Goal: Task Accomplishment & Management: Manage account settings

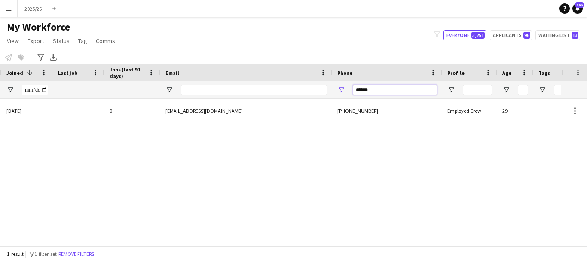
drag, startPoint x: 382, startPoint y: 92, endPoint x: 254, endPoint y: 125, distance: 131.3
click at [256, 127] on div "Workforce Details Status City Joined 1" at bounding box center [293, 155] width 587 height 182
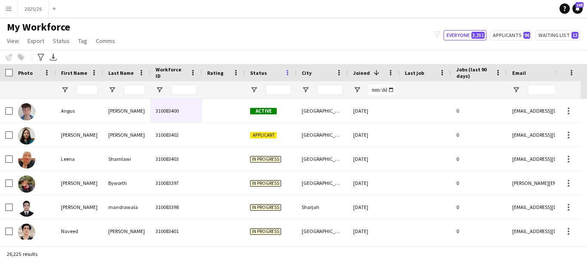
click at [288, 73] on span at bounding box center [288, 73] width 8 height 8
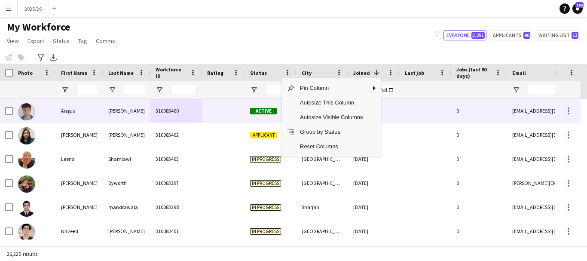
click at [267, 98] on div at bounding box center [279, 89] width 26 height 17
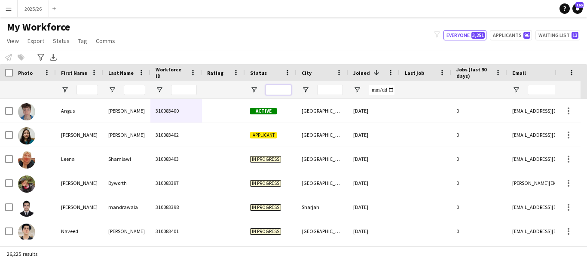
click at [281, 91] on input "Status Filter Input" at bounding box center [279, 90] width 26 height 10
click at [255, 89] on span "Open Filter Menu" at bounding box center [254, 90] width 8 height 8
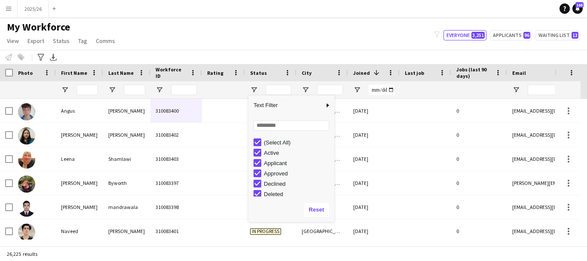
click at [281, 141] on div "(Select All)" at bounding box center [298, 142] width 68 height 6
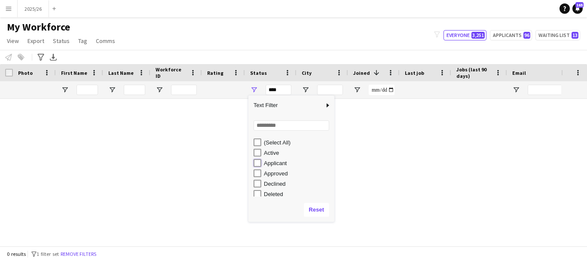
type input "**********"
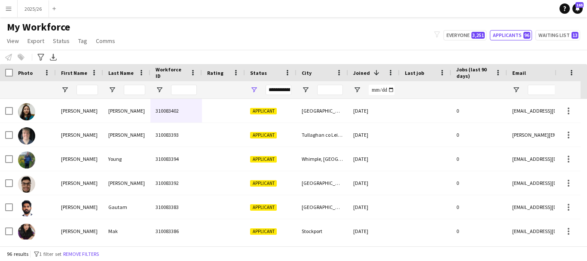
click at [364, 21] on div "My Workforce View Views Default view New view Update view Delete view Edit name…" at bounding box center [293, 35] width 587 height 29
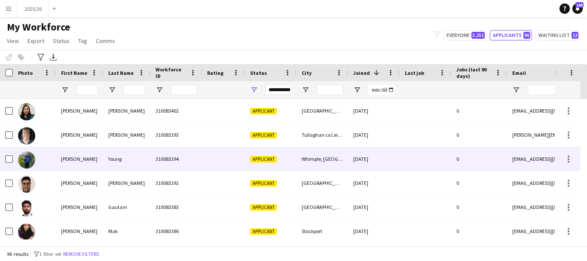
click at [251, 158] on span "Applicant" at bounding box center [263, 159] width 27 height 6
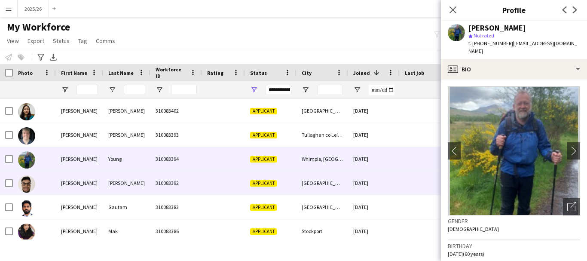
click at [296, 185] on div "Applicant" at bounding box center [271, 183] width 52 height 24
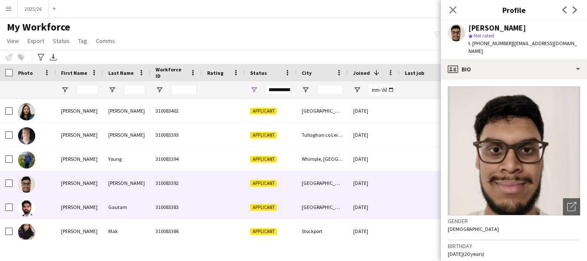
click at [319, 200] on div "[GEOGRAPHIC_DATA]" at bounding box center [323, 207] width 52 height 24
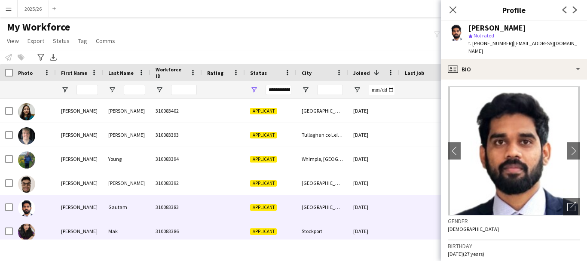
click at [358, 236] on div "[DATE]" at bounding box center [374, 231] width 52 height 24
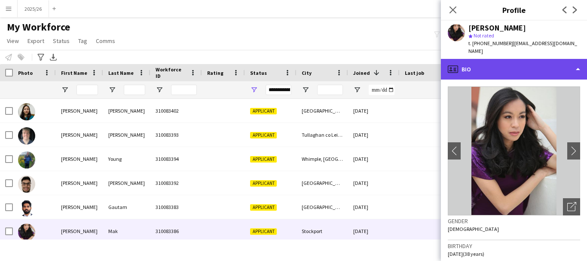
click at [552, 65] on div "profile Bio" at bounding box center [514, 69] width 146 height 21
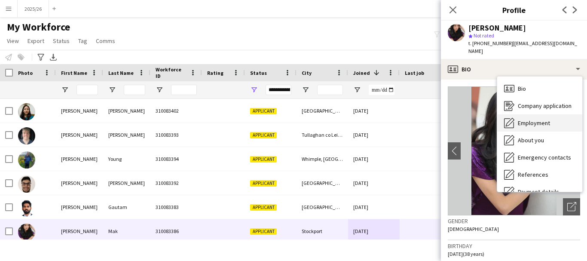
click at [530, 119] on span "Employment" at bounding box center [534, 123] width 32 height 8
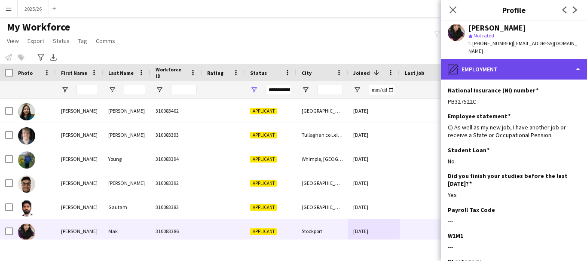
click at [561, 69] on div "pencil4 Employment" at bounding box center [514, 69] width 146 height 21
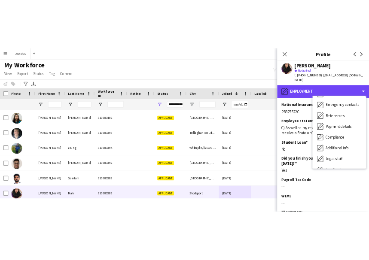
scroll to position [98, 0]
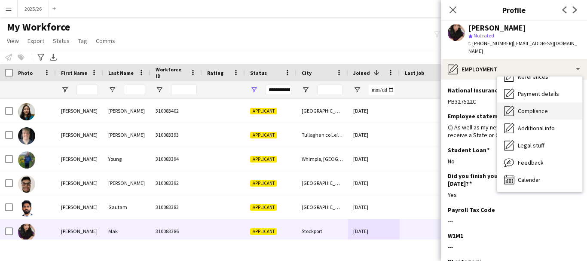
click at [536, 107] on div "Compliance Compliance" at bounding box center [539, 110] width 85 height 17
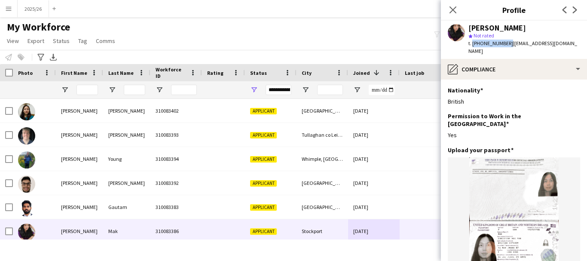
drag, startPoint x: 505, startPoint y: 44, endPoint x: 471, endPoint y: 48, distance: 33.7
click at [471, 48] on div "Christine Mak star Not rated t. +447759225117 | thehappyone@rocketmail.com" at bounding box center [514, 40] width 146 height 38
copy span "+447759225117"
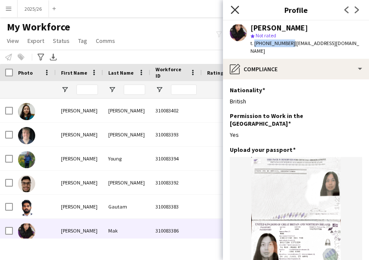
click at [239, 9] on icon "Close pop-in" at bounding box center [235, 10] width 8 height 8
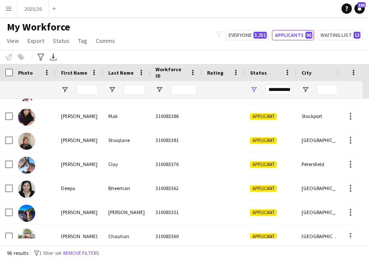
scroll to position [132, 0]
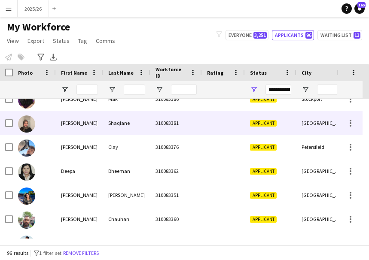
click at [242, 135] on div at bounding box center [223, 123] width 43 height 24
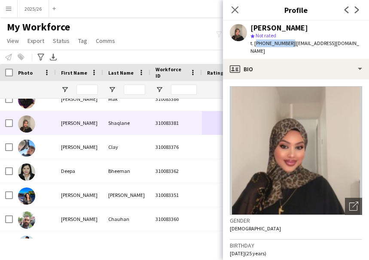
drag, startPoint x: 287, startPoint y: 45, endPoint x: 254, endPoint y: 48, distance: 32.8
click at [254, 48] on div "Najma Abdi Shaqlane star Not rated t. +447481304645 | najmashaq0@gmail.com" at bounding box center [296, 40] width 146 height 38
copy span "+447481304645"
click at [231, 14] on icon "Close pop-in" at bounding box center [235, 10] width 8 height 8
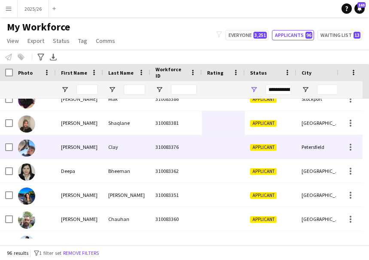
click at [184, 145] on div "310083376" at bounding box center [176, 147] width 52 height 24
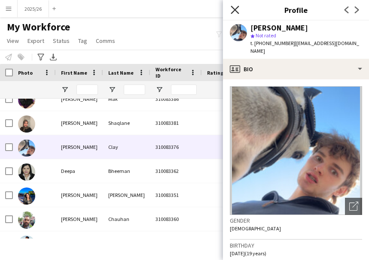
click at [235, 9] on icon "Close pop-in" at bounding box center [235, 10] width 8 height 8
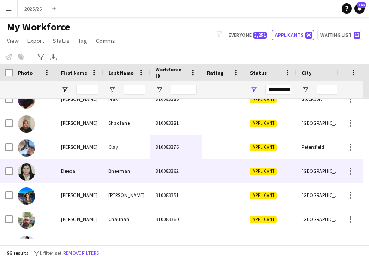
click at [146, 166] on div "Bheeman" at bounding box center [126, 171] width 47 height 24
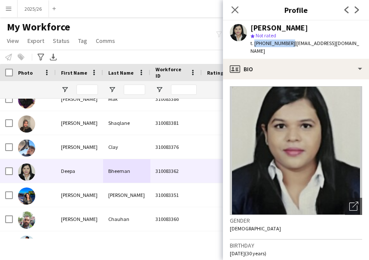
drag, startPoint x: 287, startPoint y: 45, endPoint x: 254, endPoint y: 50, distance: 33.9
click at [254, 50] on div "Deepa Bheeman star Not rated t. +447440078121 | deepabheeman11@gmail.com" at bounding box center [296, 40] width 146 height 38
copy span "+447440078121"
click at [233, 7] on icon "Close pop-in" at bounding box center [235, 10] width 8 height 8
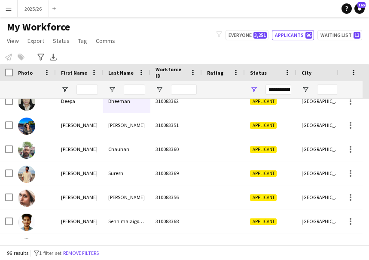
scroll to position [217, 0]
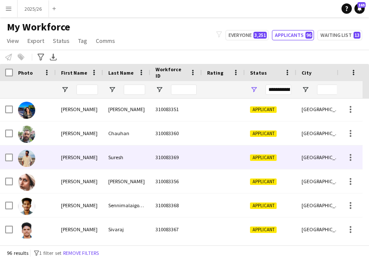
click at [248, 163] on div "Applicant" at bounding box center [271, 158] width 52 height 24
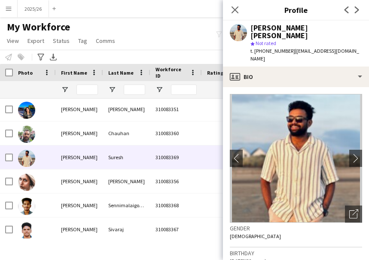
click at [233, 16] on div "Close pop-in" at bounding box center [235, 10] width 24 height 20
click at [233, 4] on app-icon "Close pop-in" at bounding box center [235, 10] width 12 height 12
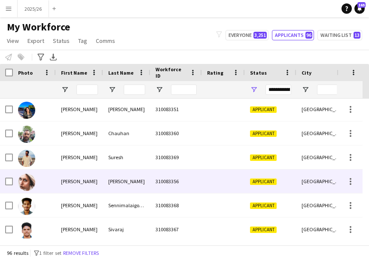
click at [294, 181] on div "Applicant" at bounding box center [271, 182] width 52 height 24
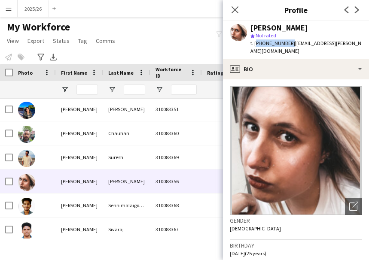
drag, startPoint x: 288, startPoint y: 43, endPoint x: 255, endPoint y: 47, distance: 32.9
click at [255, 47] on div "t. +447913607127 | maia.leckey@gmail.com" at bounding box center [307, 47] width 112 height 15
copy span "+447913607127"
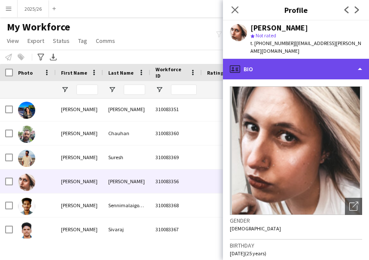
click at [319, 64] on div "profile Bio" at bounding box center [296, 69] width 146 height 21
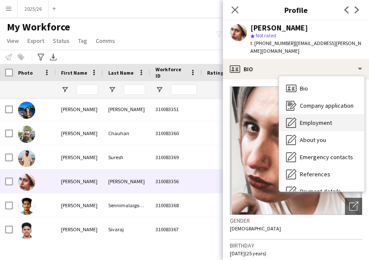
click at [337, 118] on div "Employment Employment" at bounding box center [321, 122] width 85 height 17
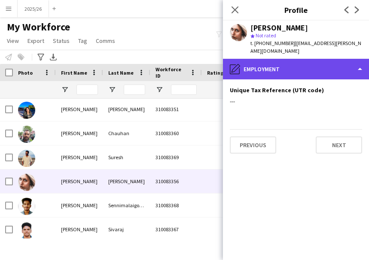
click at [310, 64] on div "pencil4 Employment" at bounding box center [296, 69] width 146 height 21
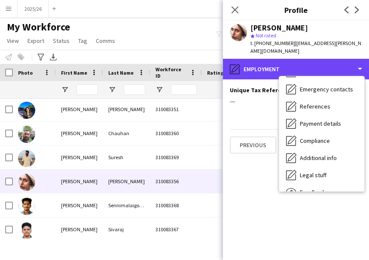
scroll to position [98, 0]
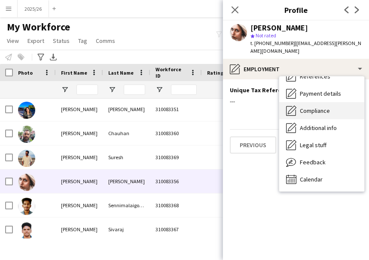
click at [325, 107] on span "Compliance" at bounding box center [315, 111] width 30 height 8
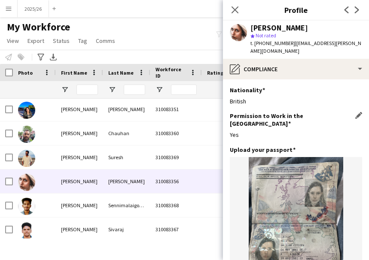
drag, startPoint x: 325, startPoint y: 106, endPoint x: 342, endPoint y: 125, distance: 24.7
click at [342, 125] on div "Permission to Work in the UK Edit this field Yes" at bounding box center [296, 129] width 132 height 34
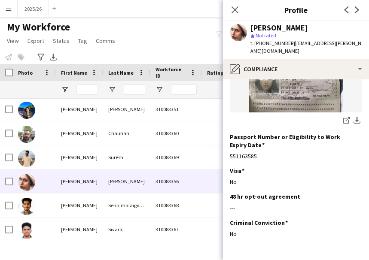
scroll to position [188, 0]
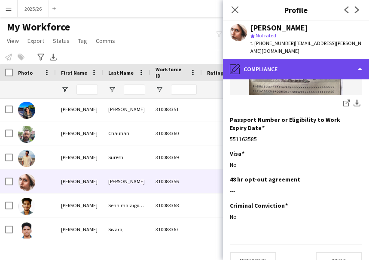
click at [288, 64] on div "pencil4 Compliance" at bounding box center [296, 69] width 146 height 21
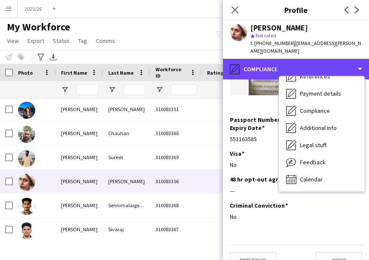
scroll to position [0, 0]
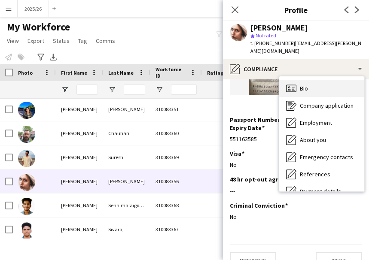
click at [325, 81] on div "Bio Bio" at bounding box center [321, 88] width 85 height 17
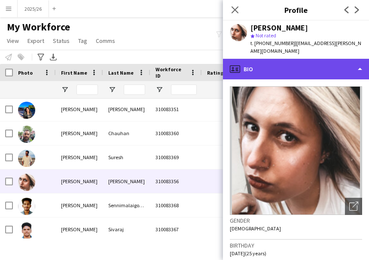
click at [300, 59] on div "profile Bio" at bounding box center [296, 69] width 146 height 21
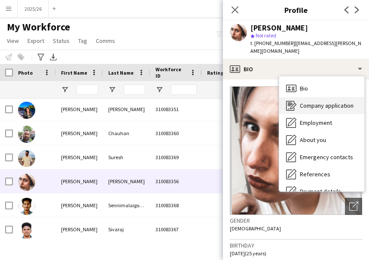
drag, startPoint x: 334, startPoint y: 107, endPoint x: 327, endPoint y: 105, distance: 7.9
click at [327, 105] on div "Bio Bio Company application Company application Employment Employment About you…" at bounding box center [321, 133] width 85 height 115
click at [327, 105] on div "Company application Company application" at bounding box center [321, 105] width 85 height 17
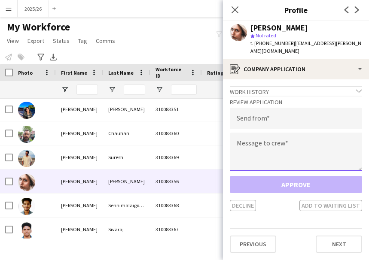
click at [307, 159] on textarea at bounding box center [296, 152] width 132 height 39
paste textarea "**********"
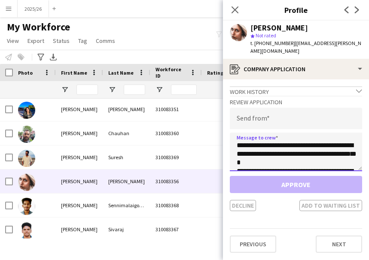
scroll to position [168, 0]
type textarea "**********"
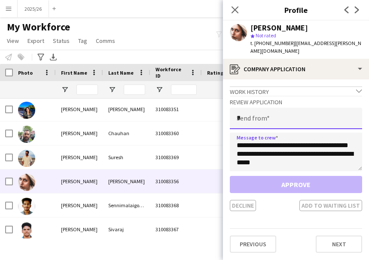
click at [280, 108] on input "*" at bounding box center [296, 118] width 132 height 21
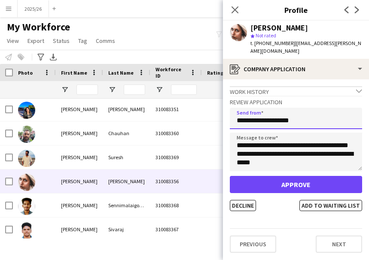
type input "**********"
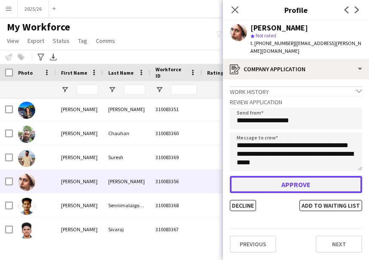
click at [334, 176] on button "Approve" at bounding box center [296, 184] width 132 height 17
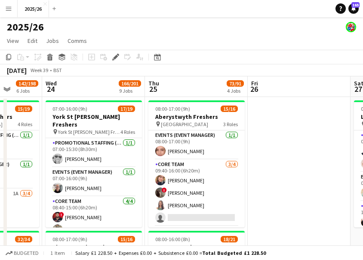
scroll to position [0, 258]
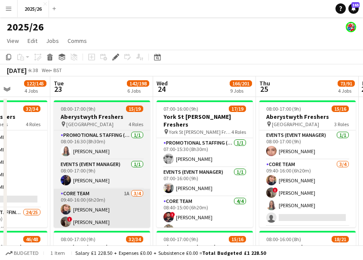
drag, startPoint x: 244, startPoint y: 170, endPoint x: 7, endPoint y: 199, distance: 238.1
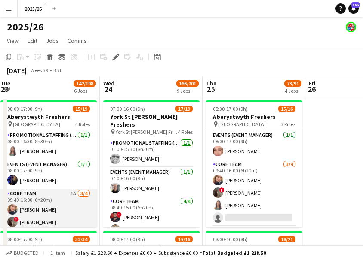
scroll to position [0, 0]
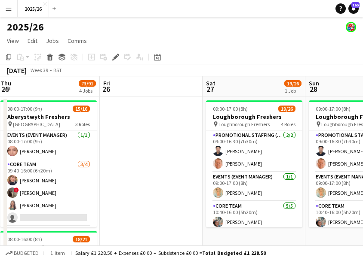
drag, startPoint x: 309, startPoint y: 166, endPoint x: 123, endPoint y: 144, distance: 187.4
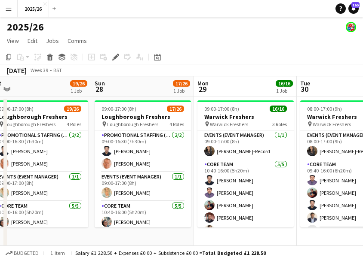
drag, startPoint x: 319, startPoint y: 159, endPoint x: 140, endPoint y: 163, distance: 179.3
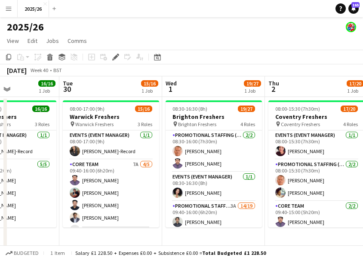
drag, startPoint x: 275, startPoint y: 195, endPoint x: 26, endPoint y: 193, distance: 249.7
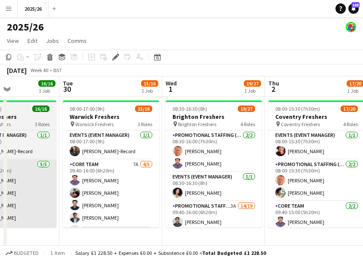
scroll to position [0, 260]
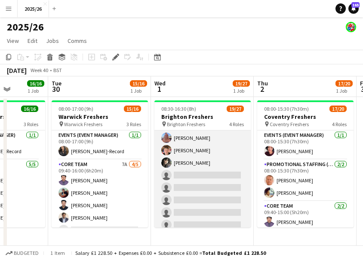
click at [219, 186] on app-card-role "Promotional Staffing (Brand Ambassadors) 3A 14/19 09:40-16:00 (6h20m) Waqas Mal…" at bounding box center [202, 107] width 96 height 254
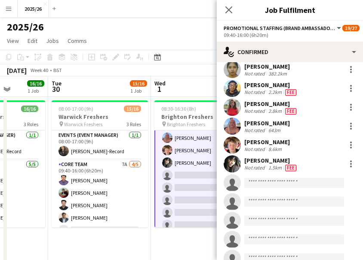
scroll to position [187, 0]
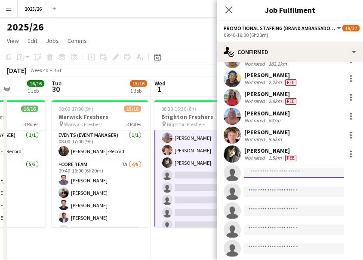
click at [275, 168] on input at bounding box center [294, 173] width 100 height 10
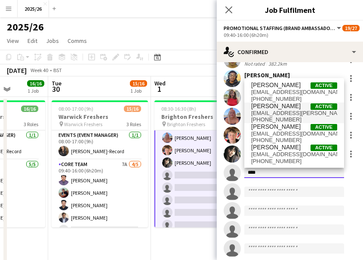
type input "****"
click at [288, 118] on span "+447913607127" at bounding box center [294, 119] width 86 height 7
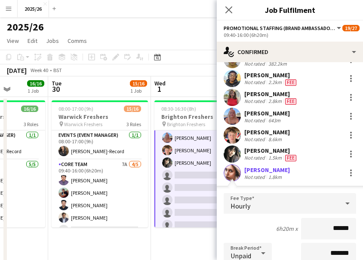
click at [235, 177] on app-user-avatar at bounding box center [231, 173] width 17 height 17
click at [272, 166] on div "Maia Leckey" at bounding box center [267, 170] width 46 height 8
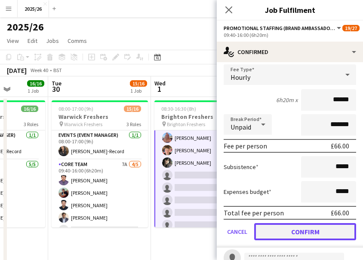
click at [324, 236] on button "Confirm" at bounding box center [305, 231] width 102 height 17
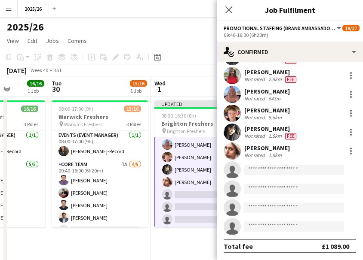
scroll to position [209, 0]
click at [234, 146] on app-user-avatar at bounding box center [231, 151] width 17 height 17
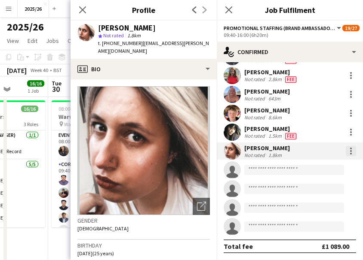
click at [349, 153] on div at bounding box center [351, 151] width 10 height 10
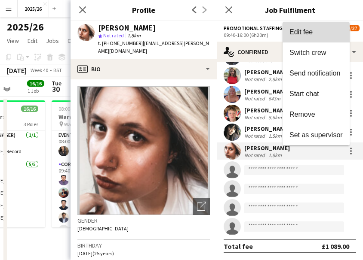
click at [296, 34] on span "Edit fee" at bounding box center [300, 31] width 23 height 7
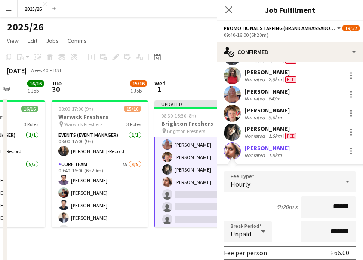
scroll to position [316, 0]
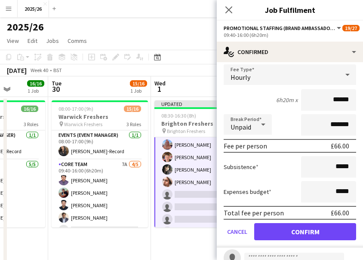
click at [333, 103] on input "******" at bounding box center [328, 99] width 55 height 21
type input "******"
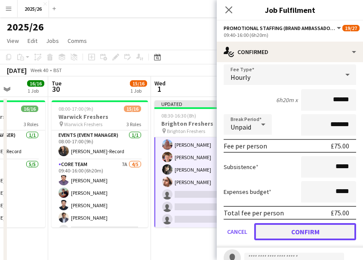
click at [294, 239] on button "Confirm" at bounding box center [305, 231] width 102 height 17
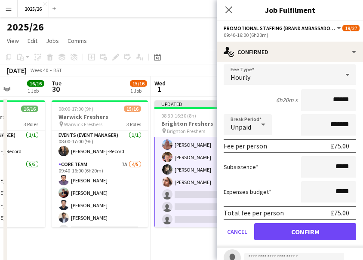
scroll to position [209, 0]
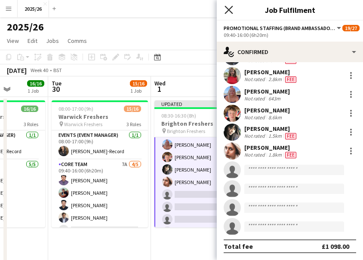
click at [228, 12] on icon "Close pop-in" at bounding box center [228, 10] width 8 height 8
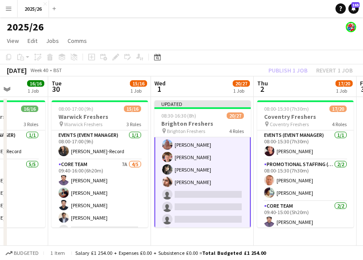
click at [287, 73] on div "Publish 1 job Revert 1 job" at bounding box center [310, 70] width 105 height 11
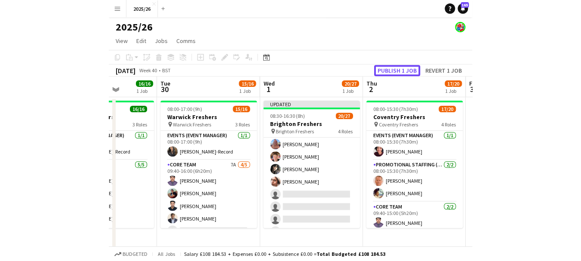
scroll to position [221, 0]
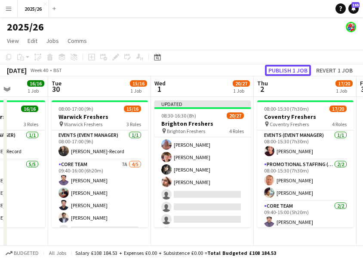
click at [287, 73] on button "Publish 1 job" at bounding box center [288, 70] width 46 height 11
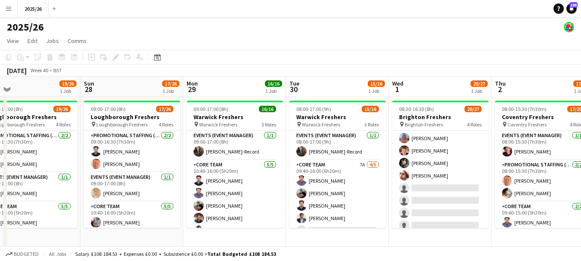
drag, startPoint x: 108, startPoint y: 130, endPoint x: 480, endPoint y: 158, distance: 372.8
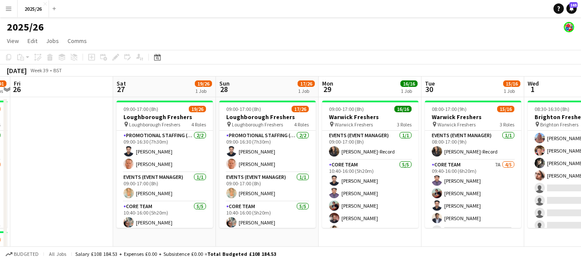
drag, startPoint x: 177, startPoint y: 163, endPoint x: 411, endPoint y: 136, distance: 235.0
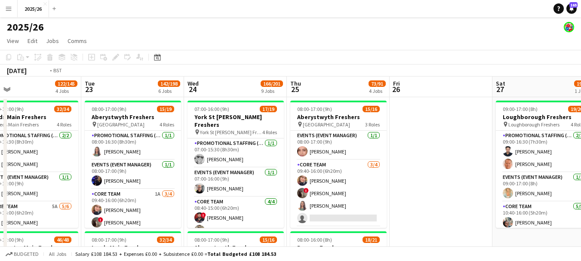
drag, startPoint x: 105, startPoint y: 164, endPoint x: 434, endPoint y: 156, distance: 329.7
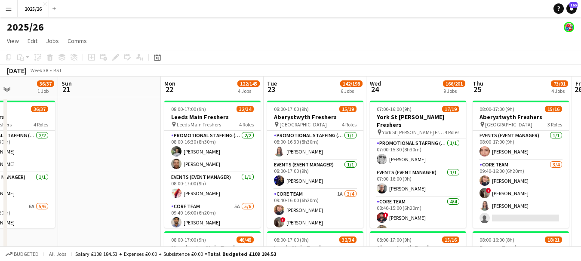
drag, startPoint x: 152, startPoint y: 167, endPoint x: 365, endPoint y: 155, distance: 213.1
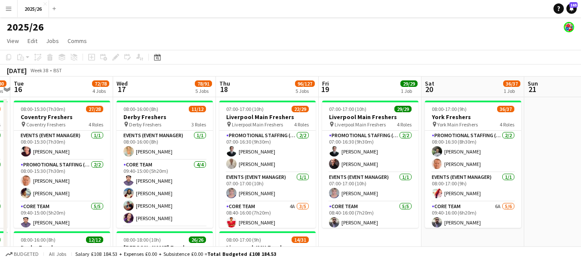
drag, startPoint x: 128, startPoint y: 166, endPoint x: 381, endPoint y: 168, distance: 253.1
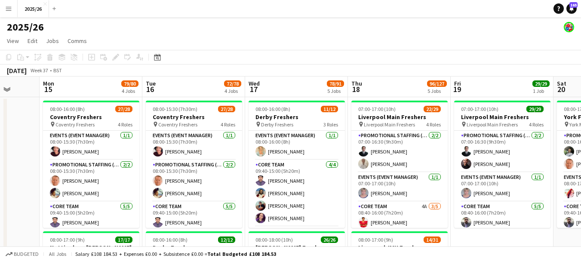
scroll to position [0, 267]
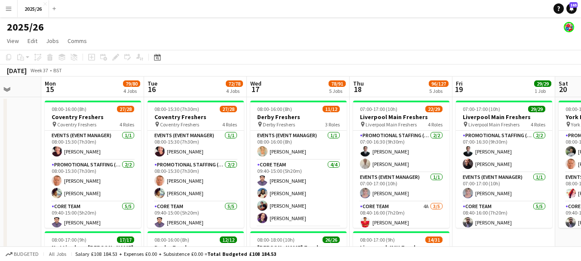
drag, startPoint x: 130, startPoint y: 189, endPoint x: 264, endPoint y: 184, distance: 133.7
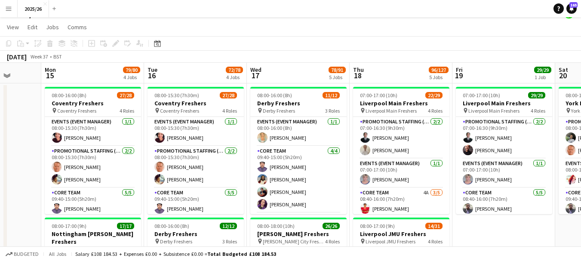
scroll to position [7, 0]
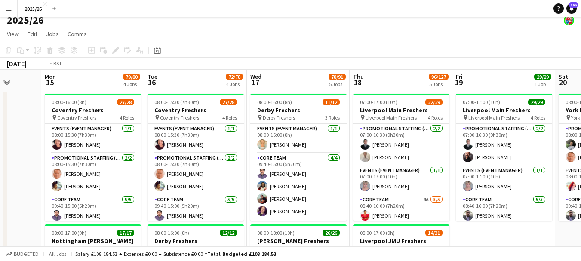
drag, startPoint x: 406, startPoint y: 172, endPoint x: 0, endPoint y: 147, distance: 406.9
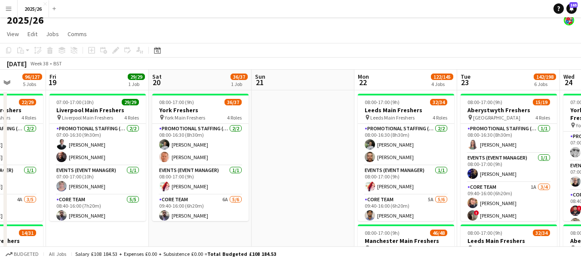
drag, startPoint x: 305, startPoint y: 136, endPoint x: 178, endPoint y: 130, distance: 126.9
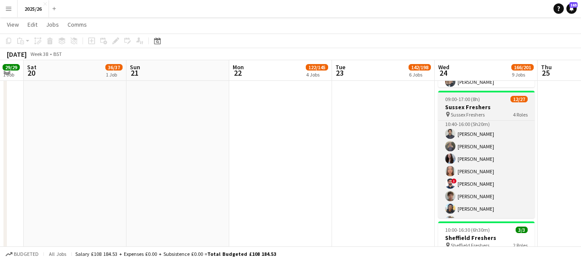
scroll to position [255, 0]
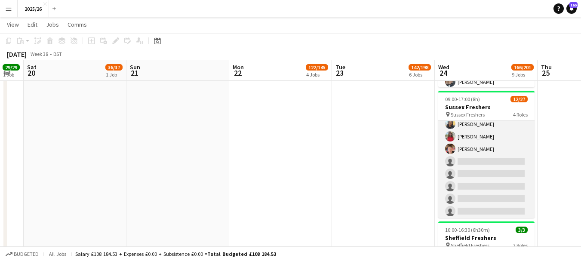
click at [362, 176] on app-card-role "Promotional Staffing (Brand Ambassadors) 9/18 10:40-16:00 (5h20m) Waqas Malik F…" at bounding box center [486, 148] width 96 height 241
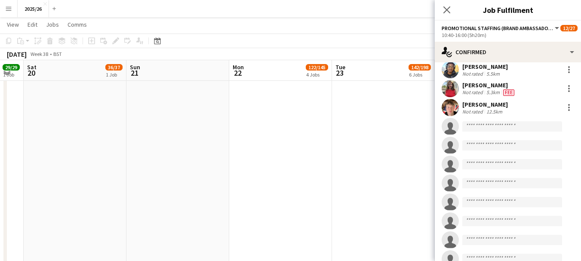
scroll to position [141, 0]
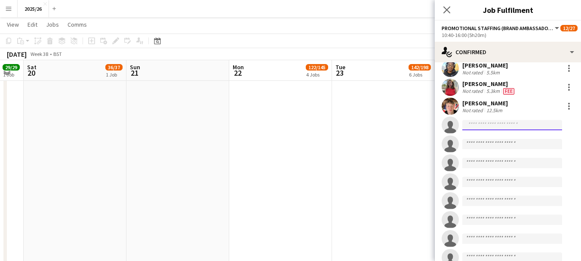
click at [362, 121] on input at bounding box center [512, 125] width 100 height 10
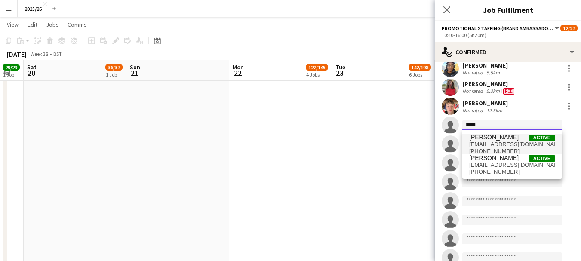
type input "*****"
click at [362, 145] on span "[EMAIL_ADDRESS][DOMAIN_NAME]" at bounding box center [512, 144] width 86 height 7
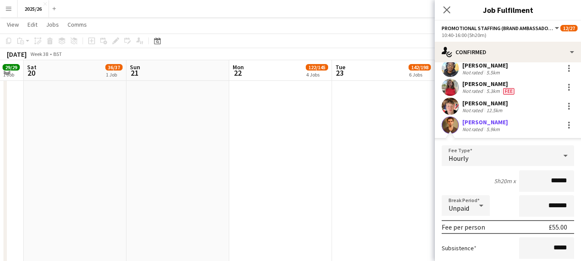
click at [362, 129] on app-user-avatar at bounding box center [449, 124] width 17 height 17
click at [362, 185] on input "******" at bounding box center [546, 180] width 55 height 21
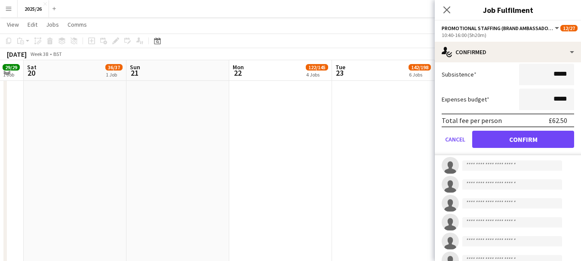
type input "******"
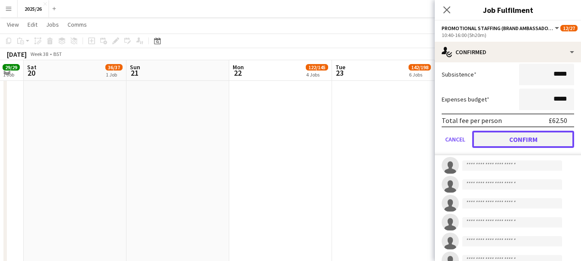
click at [362, 137] on button "Confirm" at bounding box center [523, 139] width 102 height 17
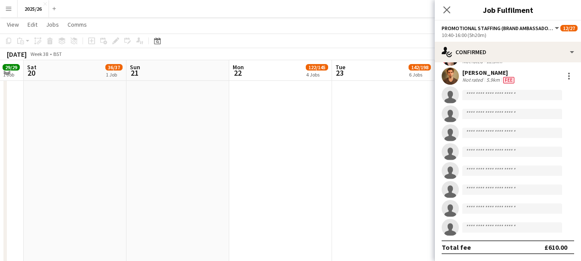
scroll to position [190, 0]
click at [362, 68] on div "Tyler Bryant Not rated 5.9km Fee" at bounding box center [507, 75] width 146 height 17
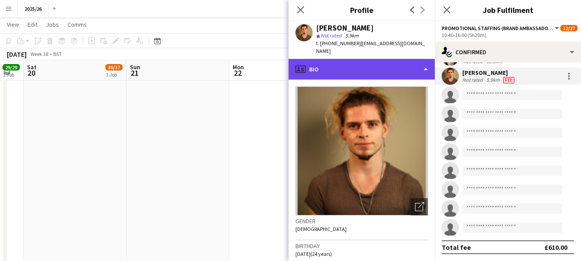
click at [362, 69] on div "profile Bio" at bounding box center [361, 69] width 146 height 21
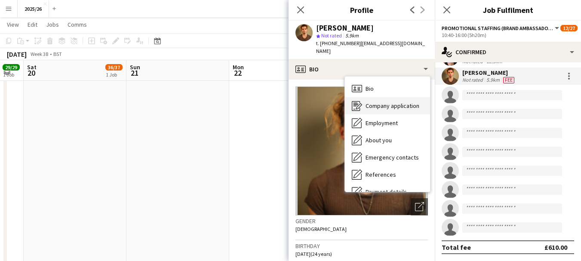
click at [362, 104] on div "Company application Company application" at bounding box center [387, 105] width 85 height 17
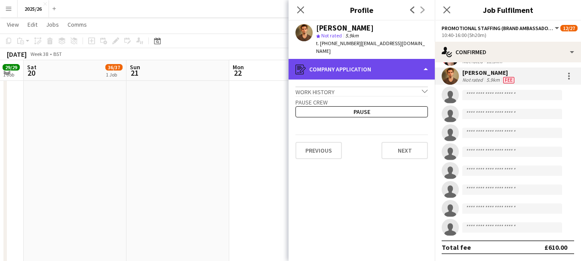
click at [362, 63] on div "register Company application" at bounding box center [361, 69] width 146 height 21
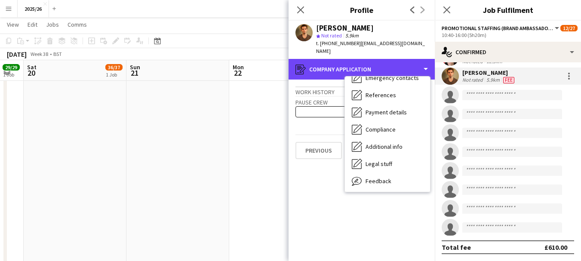
scroll to position [98, 0]
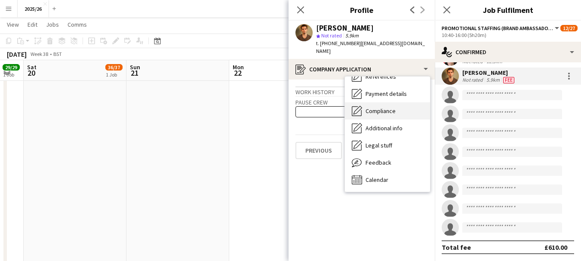
click at [362, 107] on span "Compliance" at bounding box center [380, 111] width 30 height 8
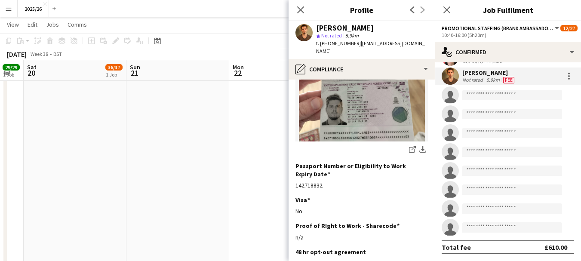
scroll to position [70, 0]
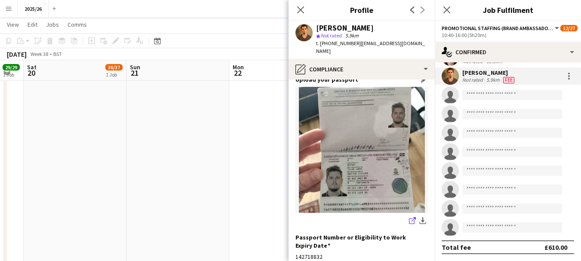
click at [362, 218] on icon at bounding box center [412, 221] width 6 height 6
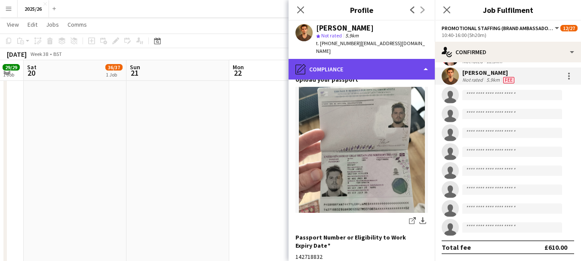
click at [355, 62] on div "pencil4 Compliance" at bounding box center [361, 69] width 146 height 21
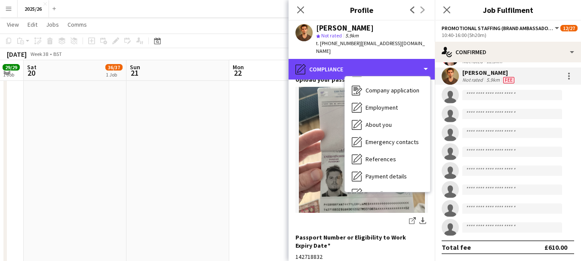
scroll to position [0, 0]
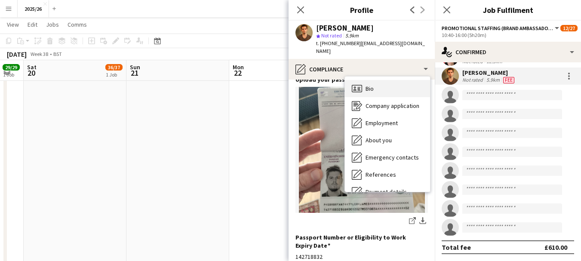
click at [362, 80] on div "Bio Bio" at bounding box center [387, 88] width 85 height 17
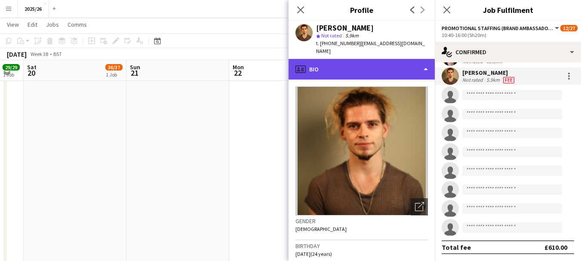
click at [362, 61] on div "profile Bio" at bounding box center [361, 69] width 146 height 21
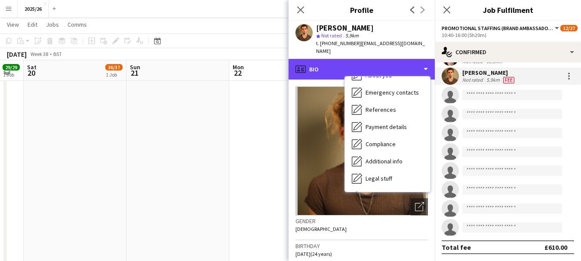
scroll to position [98, 0]
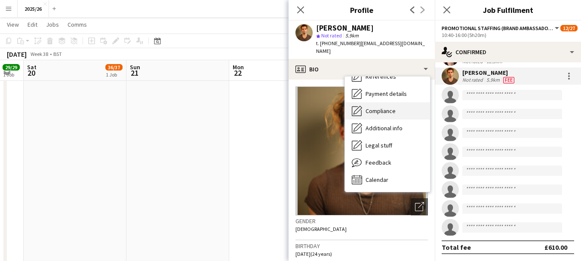
click at [362, 102] on div "Compliance Compliance" at bounding box center [387, 110] width 85 height 17
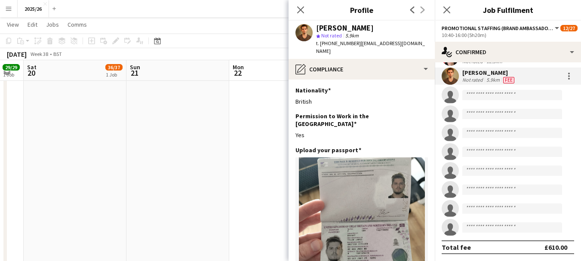
click at [362, 133] on app-section-data-types "Nationality Edit this field British Permission to Work in the UK Edit this fiel…" at bounding box center [361, 170] width 146 height 181
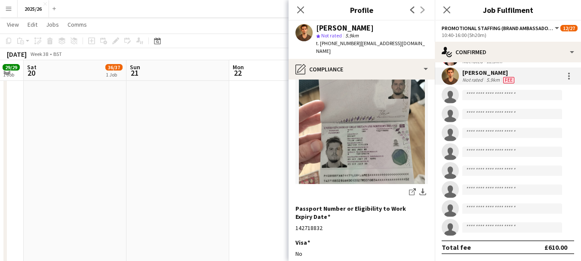
scroll to position [124, 0]
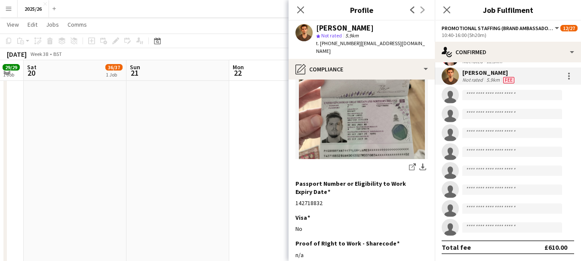
click at [362, 162] on div "share-external-link-1 download-bottom" at bounding box center [361, 167] width 132 height 11
click at [362, 162] on link "share-external-link-1" at bounding box center [412, 167] width 10 height 10
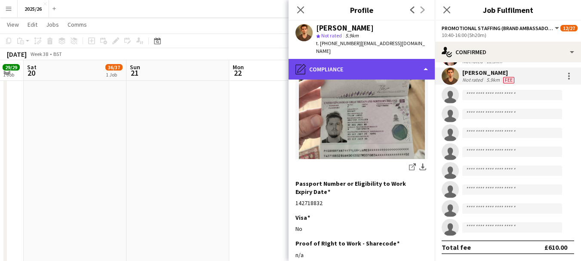
click at [356, 66] on div "pencil4 Compliance" at bounding box center [361, 69] width 146 height 21
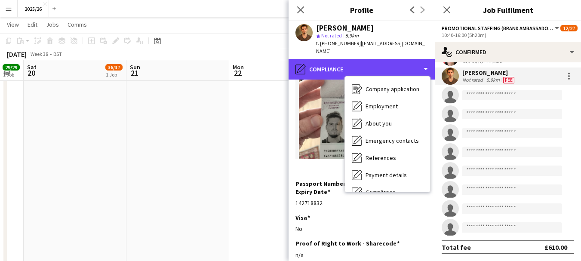
scroll to position [0, 0]
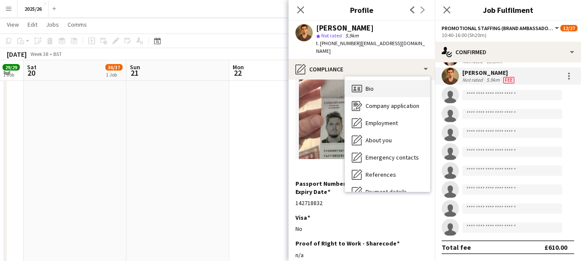
click at [362, 80] on div "Bio Bio" at bounding box center [387, 88] width 85 height 17
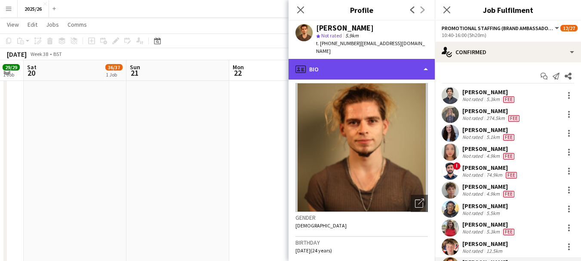
click at [362, 68] on div "profile Bio" at bounding box center [361, 69] width 146 height 21
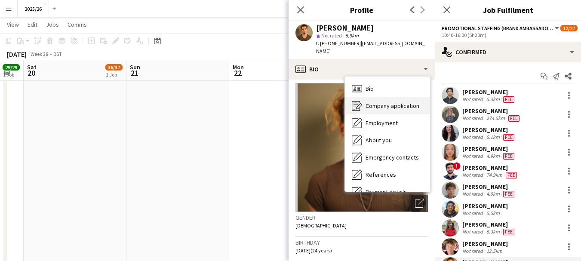
click at [362, 102] on span "Company application" at bounding box center [392, 106] width 54 height 8
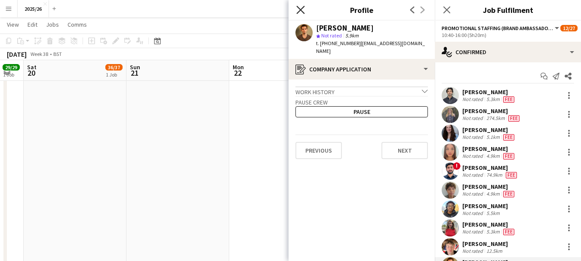
click at [303, 8] on icon at bounding box center [300, 10] width 8 height 8
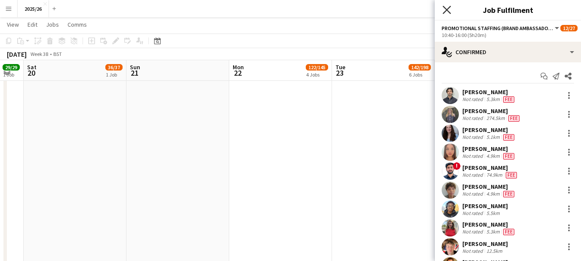
click at [362, 14] on icon "Close pop-in" at bounding box center [446, 10] width 8 height 8
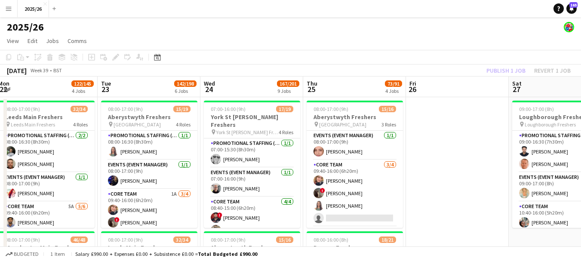
drag, startPoint x: 515, startPoint y: 128, endPoint x: 122, endPoint y: 155, distance: 394.2
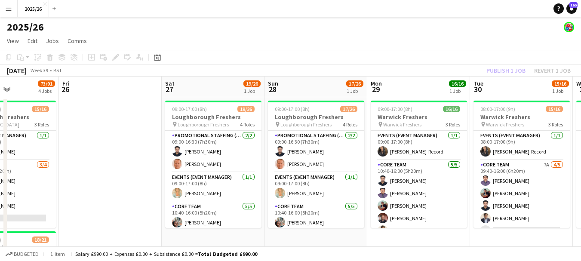
scroll to position [0, 297]
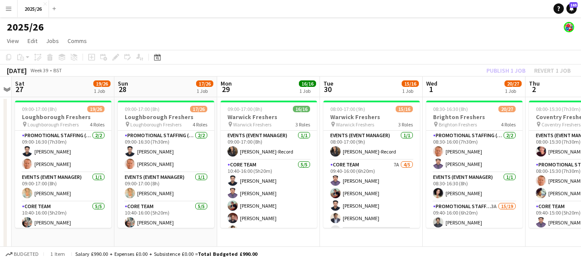
drag, startPoint x: 390, startPoint y: 162, endPoint x: 52, endPoint y: 118, distance: 340.7
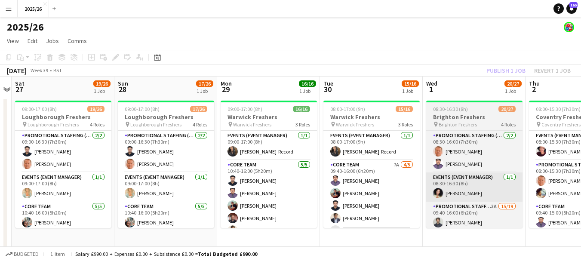
drag, startPoint x: 521, startPoint y: 154, endPoint x: 514, endPoint y: 183, distance: 29.5
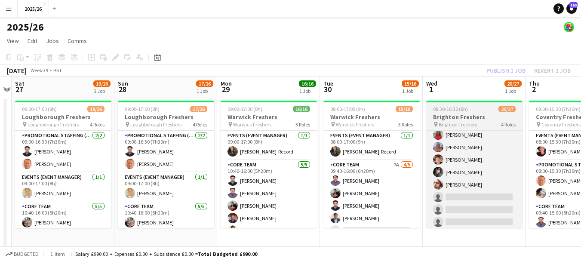
scroll to position [242, 0]
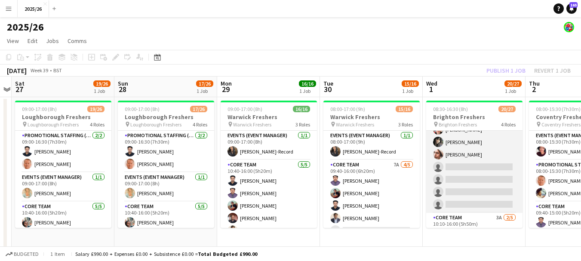
click at [362, 185] on app-card-role "Promotional Staffing (Brand Ambassadors) 3A 15/19 09:40-16:00 (6h20m) Waqas Mal…" at bounding box center [474, 86] width 96 height 254
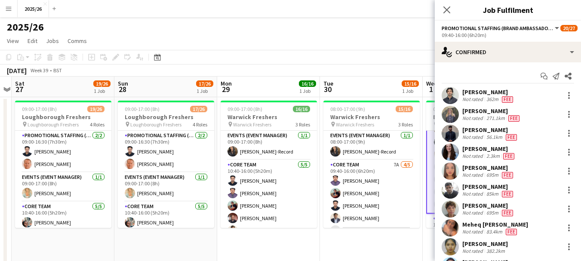
scroll to position [174, 0]
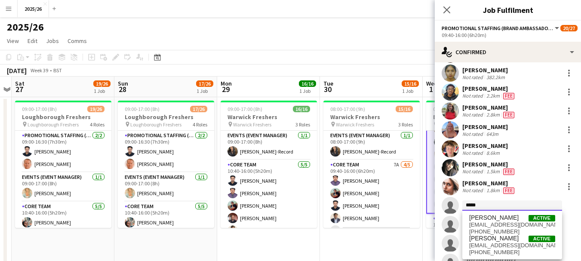
type input "*****"
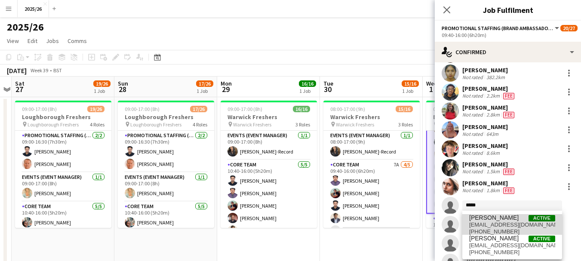
click at [362, 223] on span "[EMAIL_ADDRESS][DOMAIN_NAME]" at bounding box center [512, 224] width 86 height 7
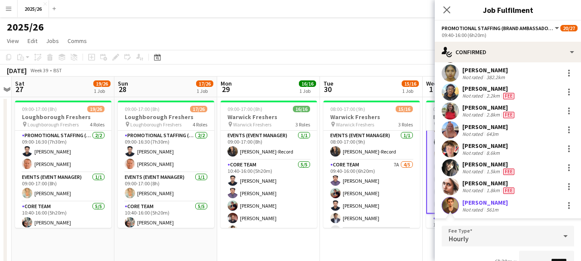
scroll to position [182, 0]
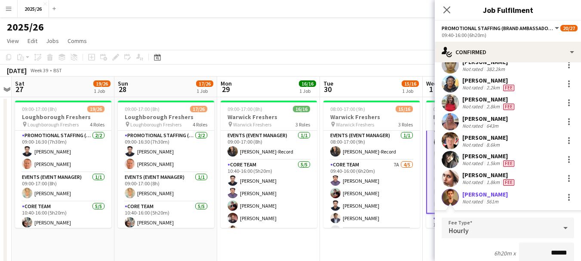
click at [362, 254] on input "******" at bounding box center [546, 252] width 55 height 21
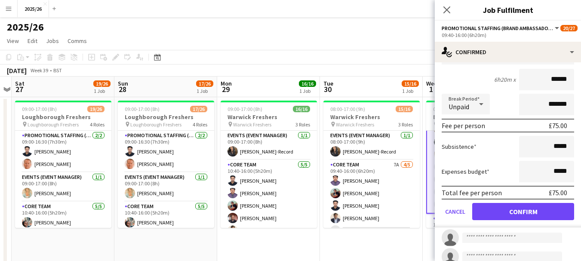
type input "******"
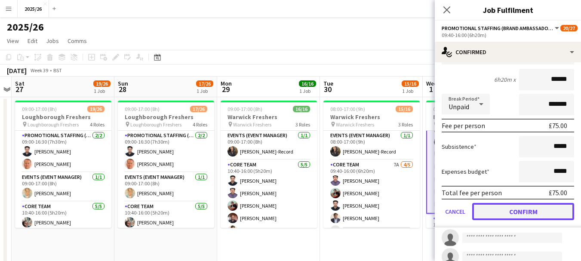
click at [362, 211] on button "Confirm" at bounding box center [523, 211] width 102 height 17
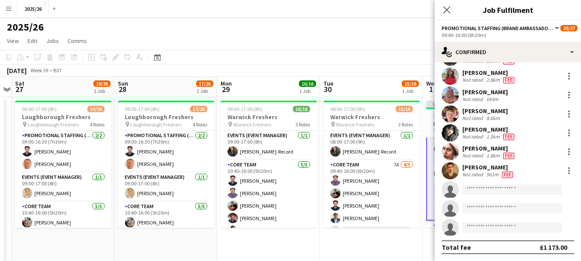
scroll to position [208, 0]
click at [362, 14] on app-icon "Close pop-in" at bounding box center [447, 10] width 12 height 12
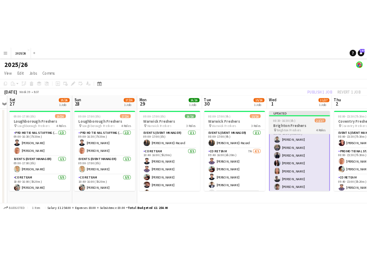
scroll to position [54, 0]
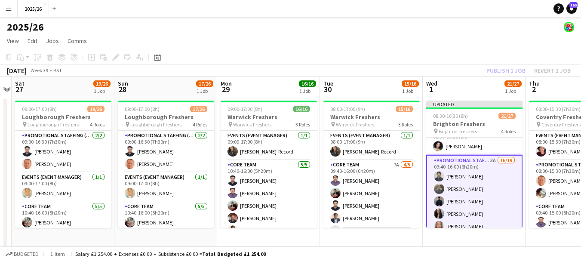
click at [362, 74] on div "Publish 1 job Revert 1 job" at bounding box center [528, 70] width 105 height 11
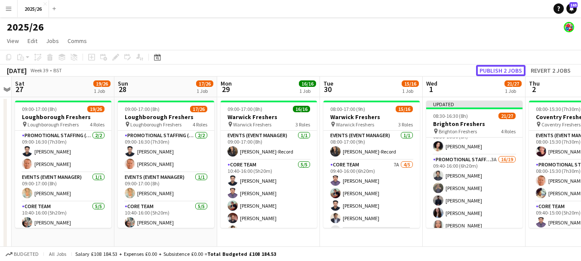
click at [362, 74] on button "Publish 2 jobs" at bounding box center [500, 70] width 49 height 11
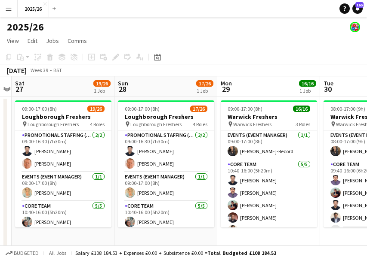
drag, startPoint x: 93, startPoint y: 144, endPoint x: 330, endPoint y: 105, distance: 240.4
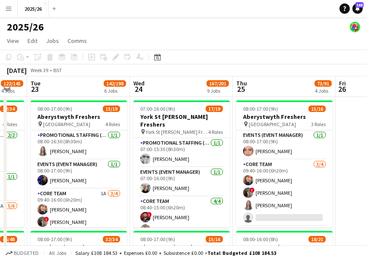
drag, startPoint x: 110, startPoint y: 147, endPoint x: 316, endPoint y: 170, distance: 207.2
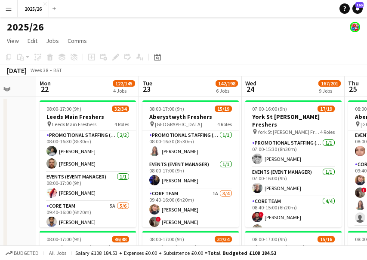
drag, startPoint x: 134, startPoint y: 155, endPoint x: 242, endPoint y: 144, distance: 108.8
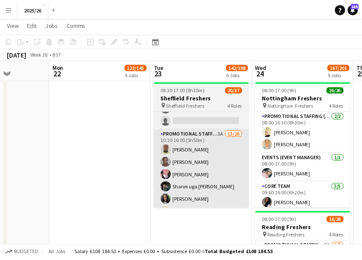
scroll to position [173, 0]
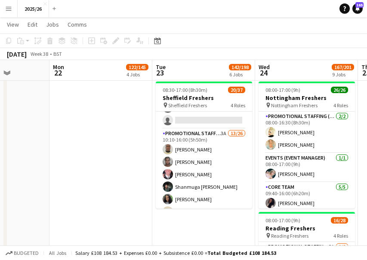
click at [118, 165] on app-date-cell "08:00-17:00 (9h) 32/34 Leeds Main Freshers pin Leeds Main Freshers 4 Roles Prom…" at bounding box center [100, 9] width 103 height 1168
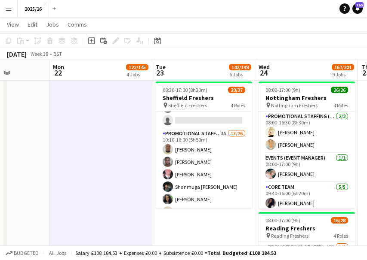
click at [118, 165] on app-date-cell "08:00-17:00 (9h) 32/34 Leeds Main Freshers pin Leeds Main Freshers 4 Roles Prom…" at bounding box center [100, 9] width 103 height 1168
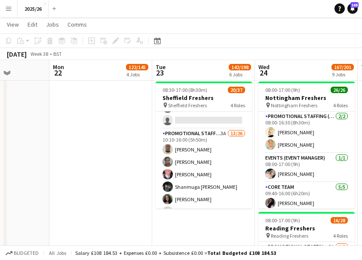
drag, startPoint x: 87, startPoint y: 104, endPoint x: 244, endPoint y: 83, distance: 158.3
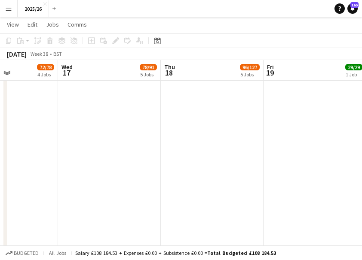
drag, startPoint x: 45, startPoint y: 146, endPoint x: 299, endPoint y: 133, distance: 253.9
drag, startPoint x: 85, startPoint y: 174, endPoint x: 327, endPoint y: 193, distance: 243.6
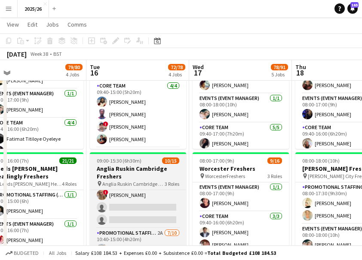
scroll to position [62, 0]
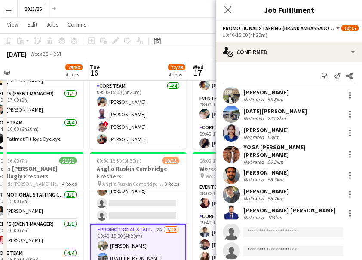
click at [301, 65] on div "Start chat Send notification Share Haneesh Chittineni Not rated 55.8km Lucia Fe…" at bounding box center [289, 183] width 146 height 242
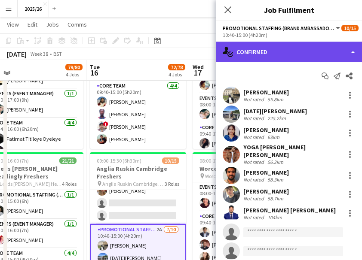
click at [298, 53] on div "single-neutral-actions-check-2 Confirmed" at bounding box center [289, 52] width 146 height 21
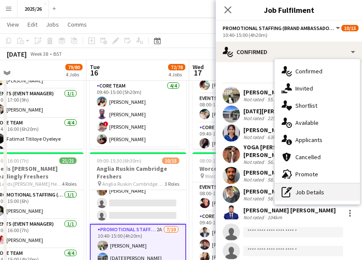
click at [326, 187] on div "pen-write Job Details" at bounding box center [317, 192] width 85 height 17
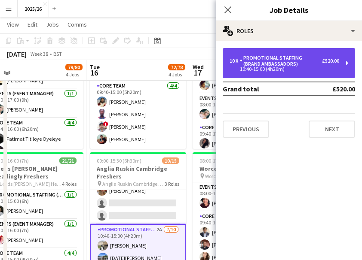
click at [300, 59] on div "Promotional Staffing (Brand Ambassadors)" at bounding box center [281, 61] width 82 height 12
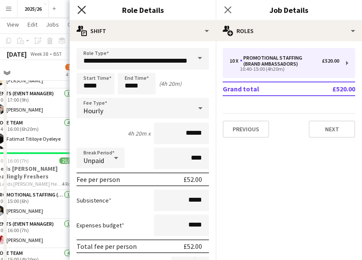
click at [81, 9] on icon at bounding box center [81, 10] width 8 height 8
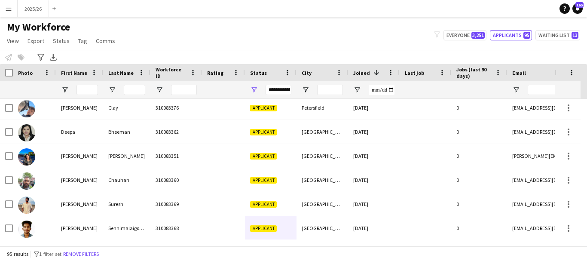
scroll to position [166, 0]
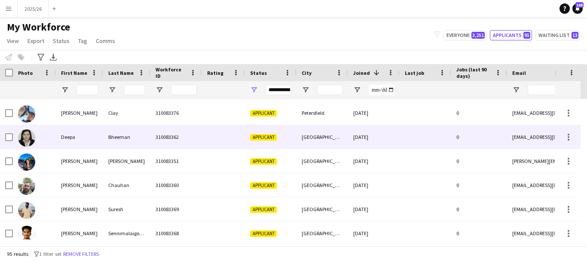
click at [330, 140] on div "[GEOGRAPHIC_DATA]" at bounding box center [323, 137] width 52 height 24
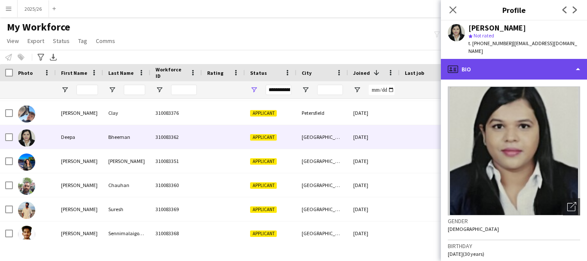
click at [479, 67] on div "profile Bio" at bounding box center [514, 69] width 146 height 21
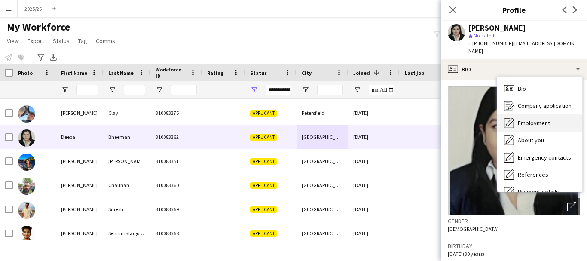
click at [539, 119] on div "Employment Employment" at bounding box center [539, 122] width 85 height 17
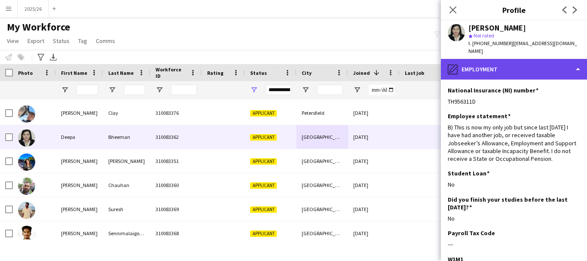
click at [511, 67] on div "pencil4 Employment" at bounding box center [514, 69] width 146 height 21
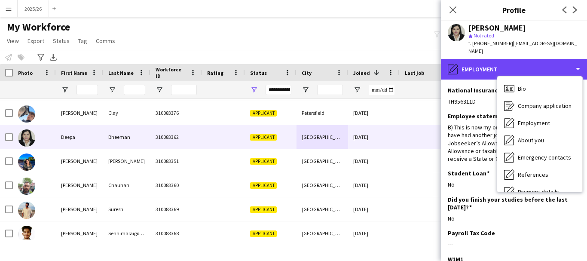
scroll to position [98, 0]
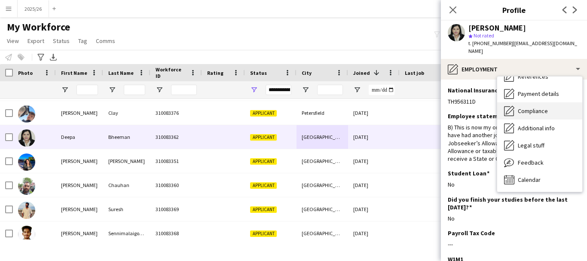
click at [544, 107] on span "Compliance" at bounding box center [533, 111] width 30 height 8
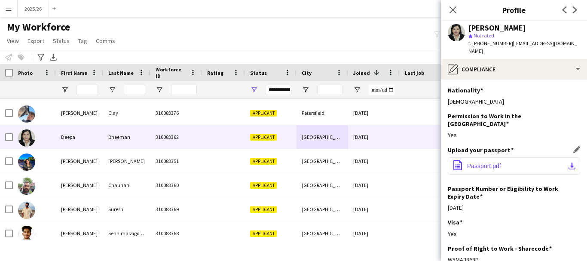
click at [524, 157] on button "office-file-sheet Passport.pdf download-bottom" at bounding box center [514, 165] width 132 height 17
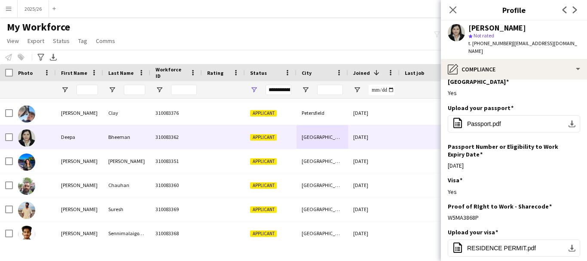
scroll to position [55, 0]
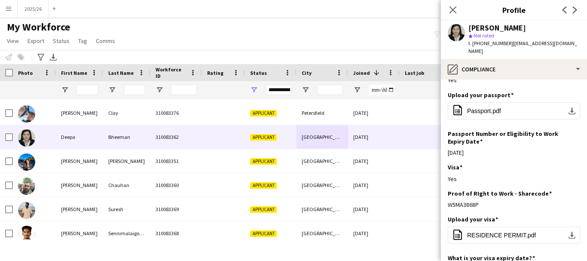
drag, startPoint x: 493, startPoint y: 190, endPoint x: 445, endPoint y: 189, distance: 48.2
click at [444, 189] on app-section-data-types "Nationality Edit this field Indian Permission to Work in the UK Edit this field…" at bounding box center [514, 170] width 146 height 181
copy div "W5MA3868P"
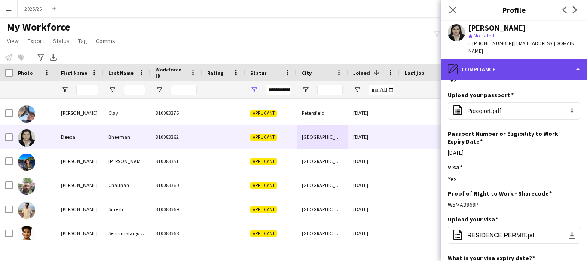
click at [515, 65] on div "pencil4 Compliance" at bounding box center [514, 69] width 146 height 21
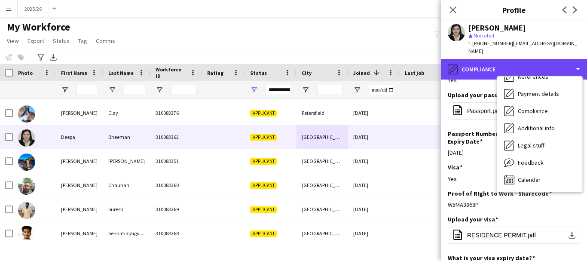
scroll to position [0, 0]
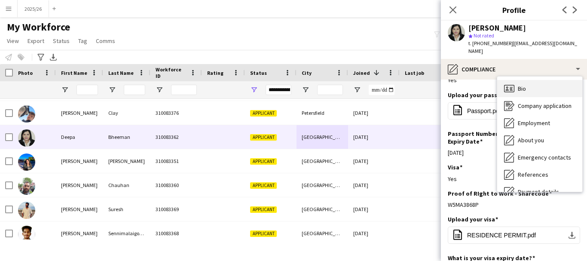
click at [535, 83] on div "Bio Bio" at bounding box center [539, 88] width 85 height 17
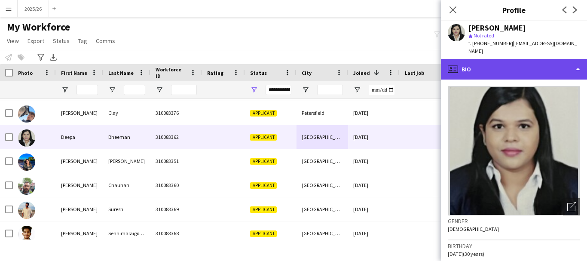
click at [491, 59] on div "profile Bio" at bounding box center [514, 69] width 146 height 21
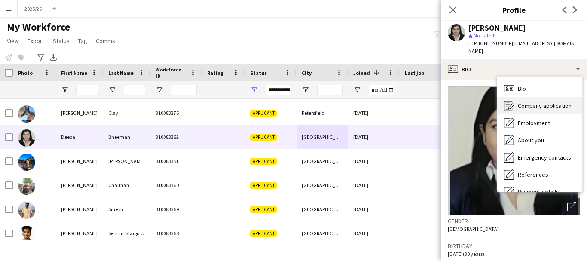
click at [511, 101] on icon "Company application" at bounding box center [509, 106] width 10 height 10
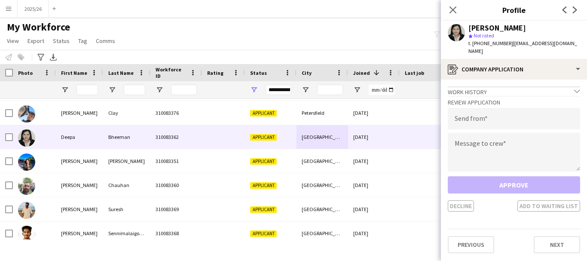
click at [462, 122] on div "Review Application Send from Message to crew Approve Decline Add to waiting list" at bounding box center [514, 154] width 132 height 116
click at [463, 116] on input "email" at bounding box center [514, 118] width 132 height 21
paste input "*********"
type input "*********"
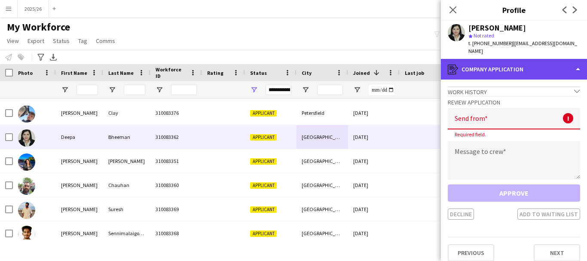
click at [487, 69] on div "register Company application" at bounding box center [514, 69] width 146 height 21
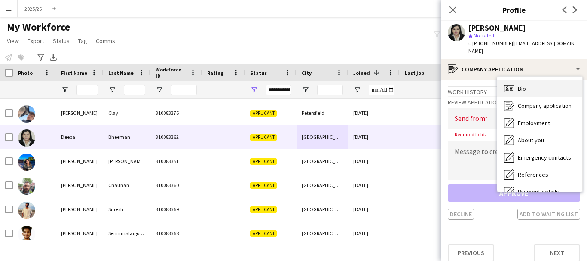
click at [517, 80] on div "Bio Bio" at bounding box center [539, 88] width 85 height 17
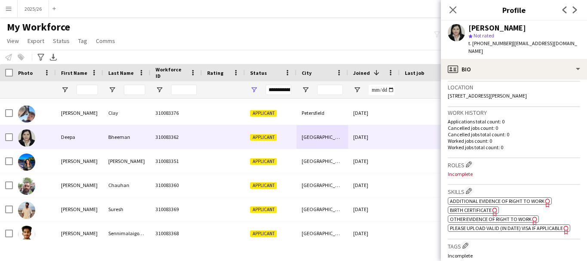
scroll to position [184, 0]
click at [516, 198] on span "Additional evidence of Right to Work" at bounding box center [497, 201] width 95 height 6
click at [477, 216] on span "Other evidence of Right to Work" at bounding box center [491, 219] width 82 height 6
click at [467, 188] on app-icon "Edit crew company skills" at bounding box center [469, 191] width 6 height 6
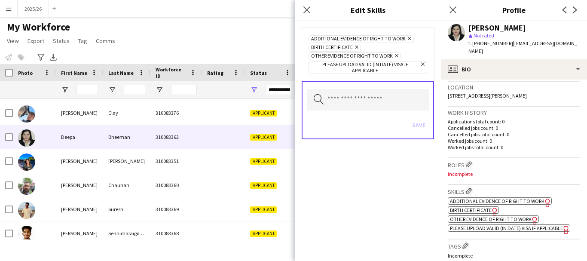
click at [406, 36] on icon "Remove" at bounding box center [409, 39] width 6 height 6
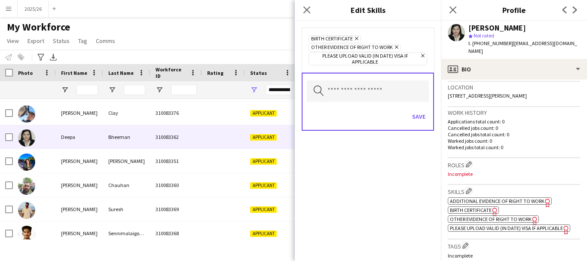
click at [414, 125] on div "Save" at bounding box center [368, 117] width 122 height 24
click at [417, 121] on button "Save" at bounding box center [419, 117] width 20 height 14
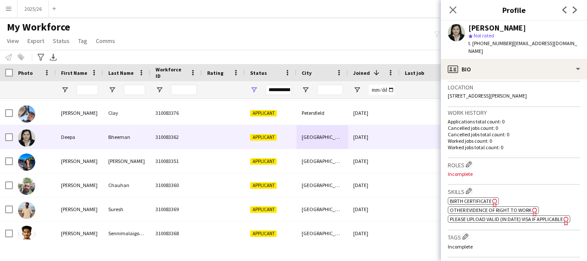
click at [475, 187] on h3 "Skills Edit crew company skills" at bounding box center [514, 191] width 132 height 9
click at [469, 188] on app-icon "Edit crew company skills" at bounding box center [469, 191] width 6 height 6
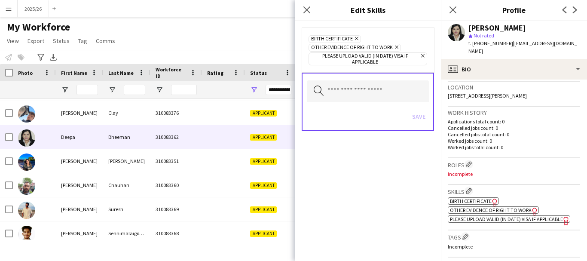
click at [337, 78] on div "Search by skill name Save" at bounding box center [368, 102] width 132 height 58
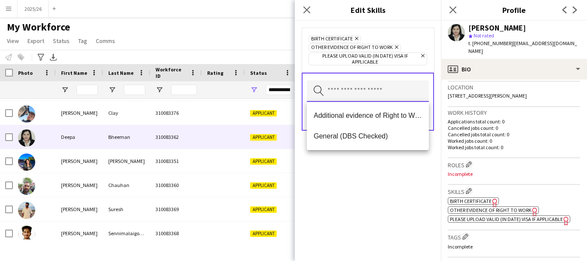
click at [344, 94] on input "text" at bounding box center [368, 90] width 122 height 21
click at [334, 117] on span "Additional evidence of Right to Work" at bounding box center [368, 115] width 108 height 8
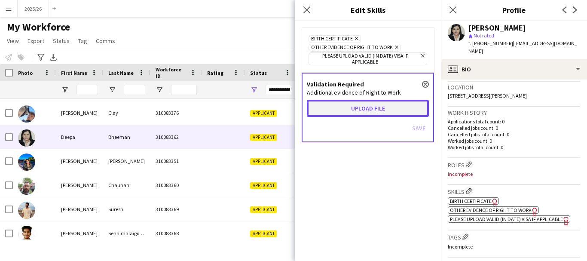
click at [374, 114] on button "Upload file" at bounding box center [368, 108] width 122 height 17
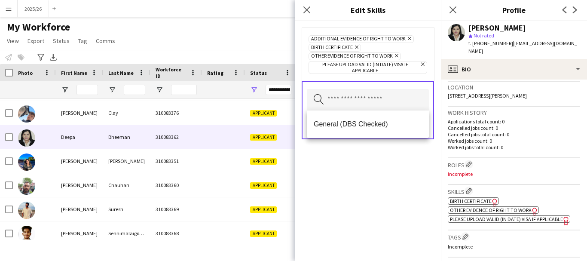
click at [401, 167] on div "Additional evidence of Right to Work Remove Birth Certificate Remove Other evid…" at bounding box center [368, 141] width 146 height 240
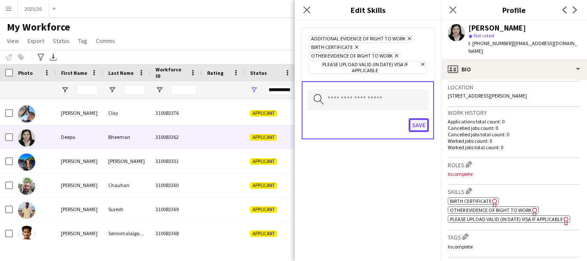
click at [424, 124] on button "Save" at bounding box center [419, 125] width 20 height 14
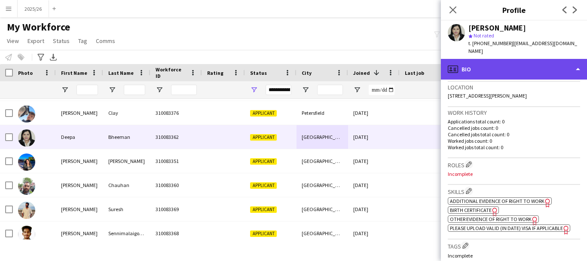
click at [509, 69] on div "profile Bio" at bounding box center [514, 69] width 146 height 21
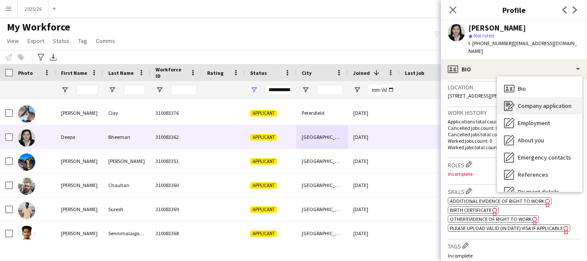
click at [534, 102] on div "Company application Company application" at bounding box center [539, 105] width 85 height 17
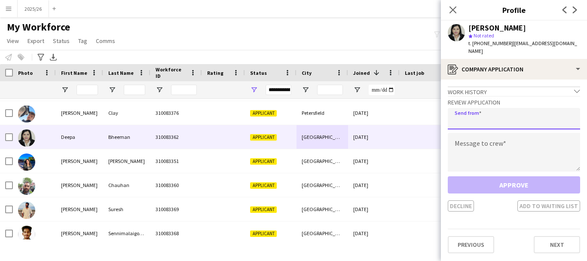
click at [534, 108] on input "email" at bounding box center [514, 118] width 132 height 21
type input "**********"
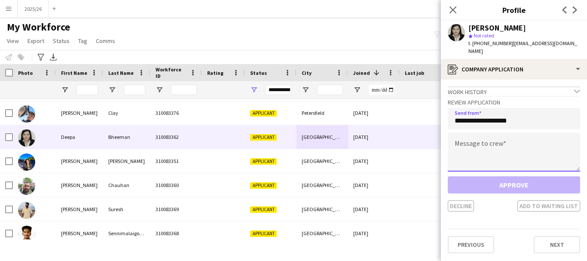
click at [484, 133] on textarea at bounding box center [514, 152] width 132 height 39
paste textarea "**********"
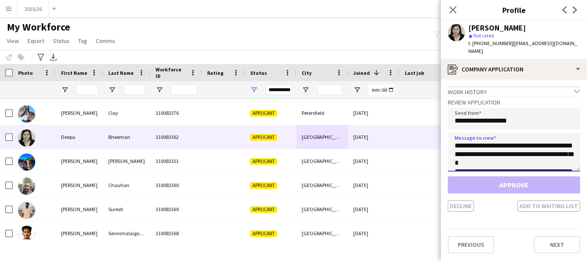
scroll to position [168, 0]
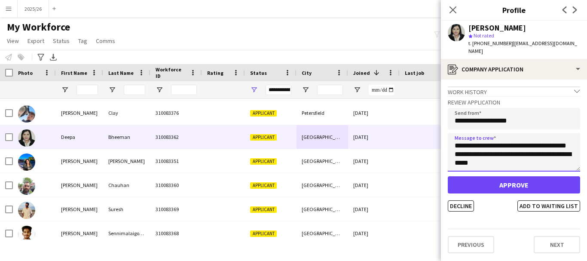
type textarea "**********"
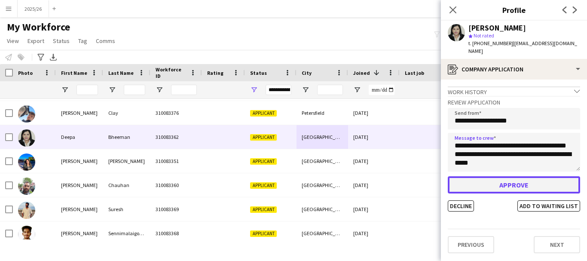
click at [494, 180] on button "Approve" at bounding box center [514, 184] width 132 height 17
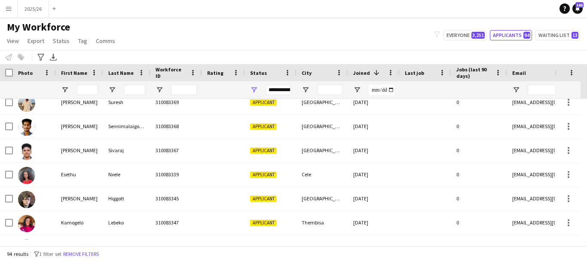
scroll to position [252, 0]
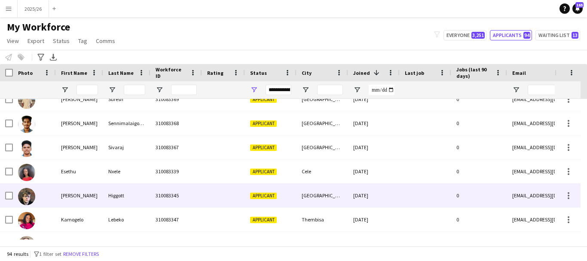
click at [368, 199] on div "[DATE]" at bounding box center [374, 196] width 52 height 24
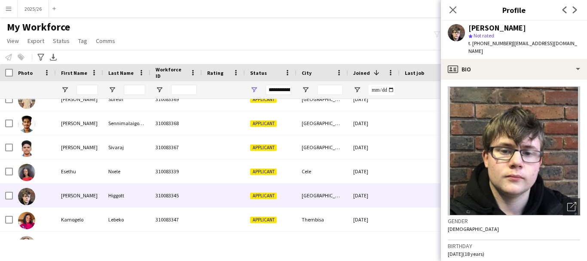
click at [504, 80] on app-crew-profile-bio "Open photos pop-in Gender Male Birthday 04-07-2007 (18 years) Location 11 Ashdo…" at bounding box center [514, 170] width 146 height 181
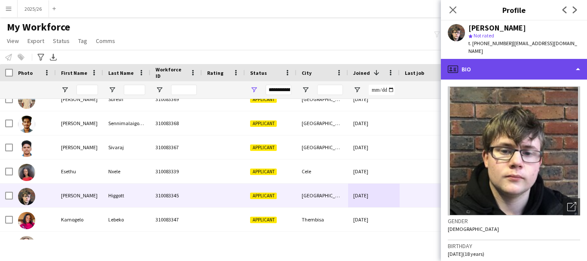
click at [509, 61] on div "profile Bio" at bounding box center [514, 69] width 146 height 21
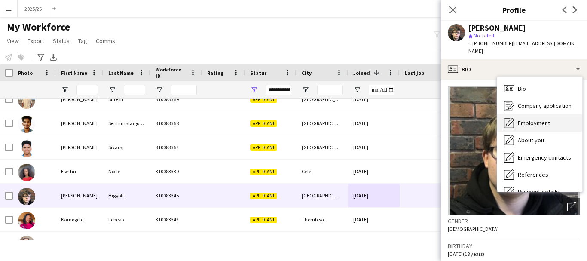
click at [529, 114] on div "Employment Employment" at bounding box center [539, 122] width 85 height 17
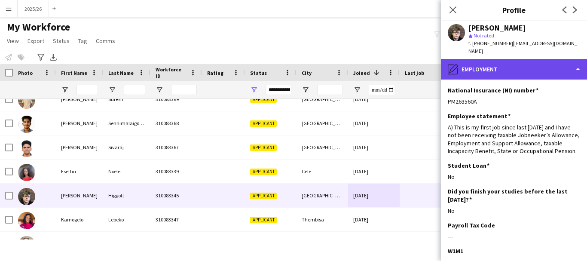
click at [528, 69] on div "pencil4 Employment" at bounding box center [514, 69] width 146 height 21
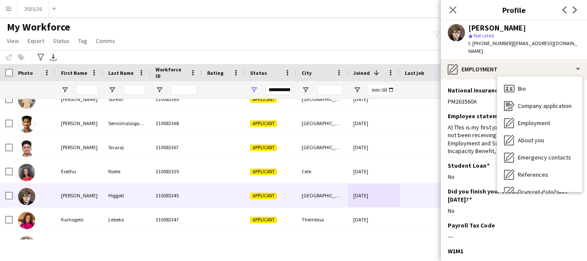
click at [578, 150] on div "Emergency contacts Emergency contacts" at bounding box center [539, 157] width 85 height 17
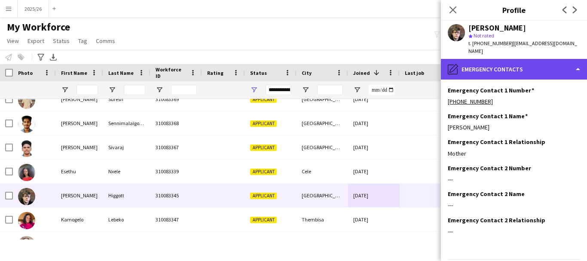
click at [540, 63] on div "pencil4 Emergency contacts" at bounding box center [514, 69] width 146 height 21
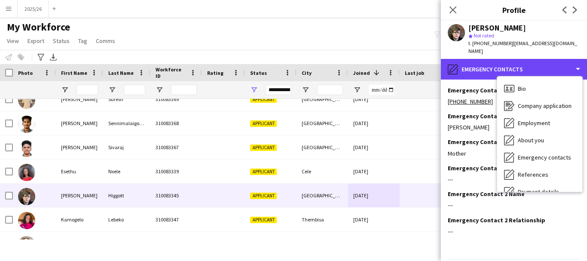
scroll to position [98, 0]
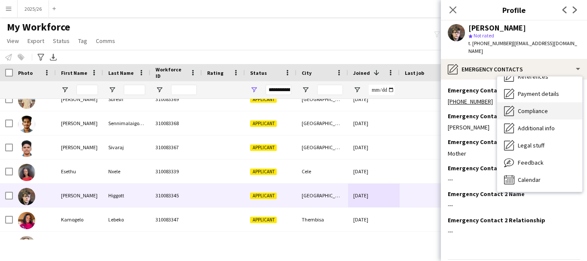
click at [534, 102] on div "Compliance Compliance" at bounding box center [539, 110] width 85 height 17
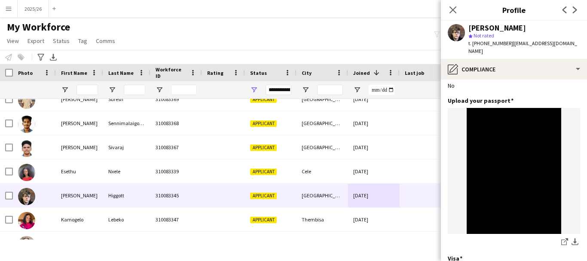
scroll to position [49, 0]
click at [542, 131] on img at bounding box center [514, 171] width 132 height 126
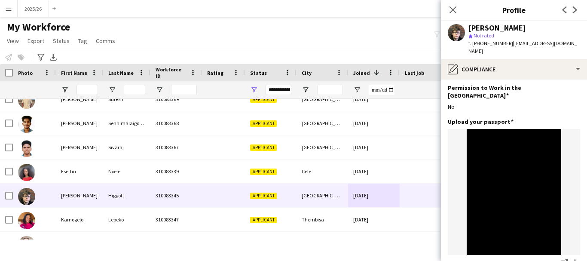
scroll to position [0, 0]
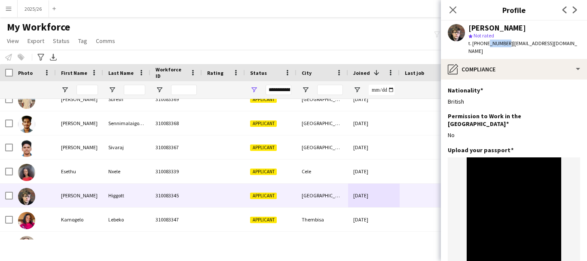
drag, startPoint x: 505, startPoint y: 42, endPoint x: 484, endPoint y: 43, distance: 20.2
click at [484, 43] on span "t. +447539157466" at bounding box center [490, 43] width 45 height 6
click at [500, 44] on span "t. +447539157466" at bounding box center [490, 43] width 45 height 6
click at [508, 43] on span "| harveyhiggott@outlook.com" at bounding box center [522, 47] width 109 height 14
drag, startPoint x: 507, startPoint y: 49, endPoint x: 508, endPoint y: 43, distance: 6.5
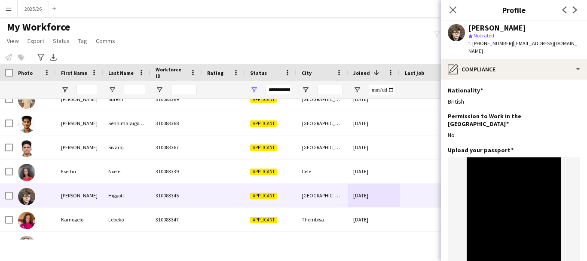
click at [508, 43] on span "| harveyhiggott@outlook.com" at bounding box center [522, 47] width 109 height 14
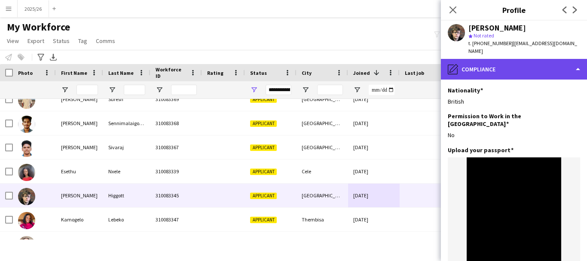
click at [522, 69] on div "pencil4 Compliance" at bounding box center [514, 69] width 146 height 21
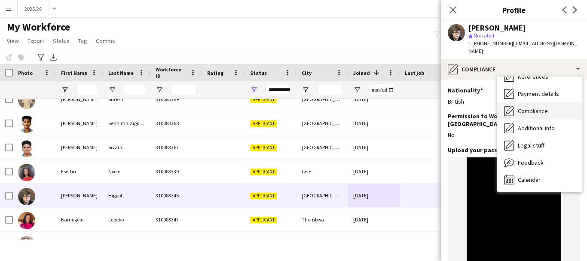
click at [577, 102] on div "Compliance Compliance" at bounding box center [539, 110] width 85 height 17
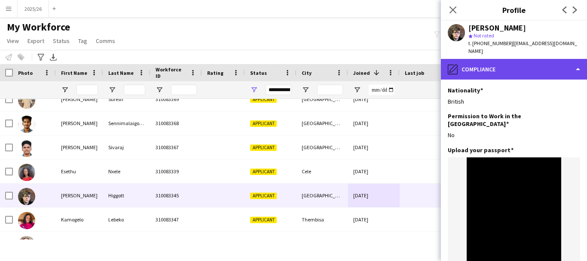
click at [557, 59] on div "pencil4 Compliance" at bounding box center [514, 69] width 146 height 21
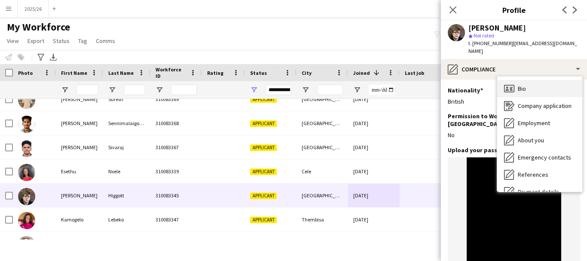
click at [545, 82] on div "Bio Bio" at bounding box center [539, 88] width 85 height 17
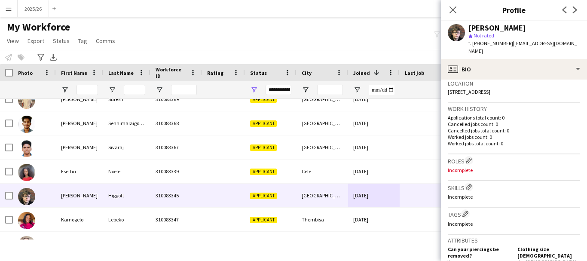
scroll to position [184, 0]
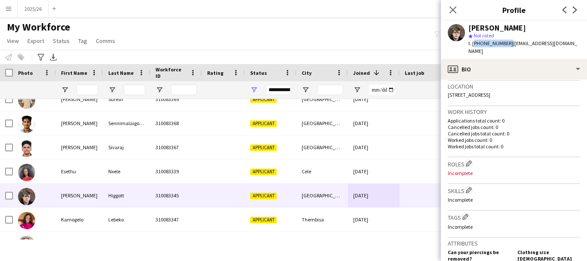
drag, startPoint x: 506, startPoint y: 44, endPoint x: 474, endPoint y: 47, distance: 32.4
click at [474, 47] on div "t. +447539157466 | harveyhiggott@outlook.com" at bounding box center [524, 47] width 112 height 15
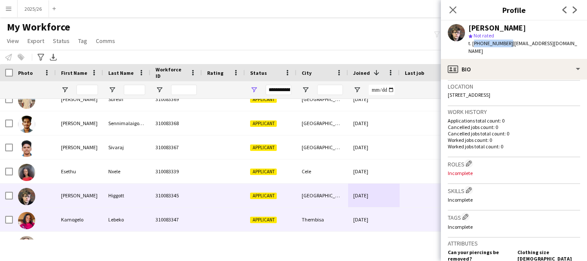
copy span "+447539157466"
click at [315, 221] on div "Thembisa" at bounding box center [323, 220] width 52 height 24
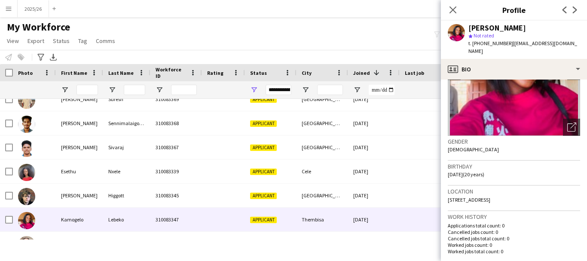
scroll to position [73, 0]
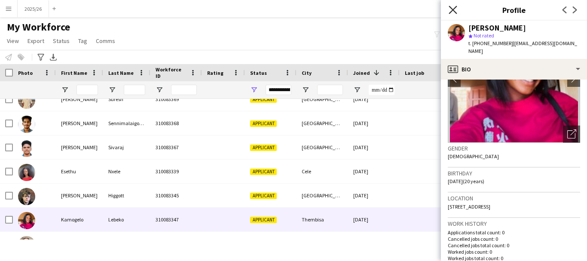
click at [454, 8] on icon "Close pop-in" at bounding box center [453, 10] width 8 height 8
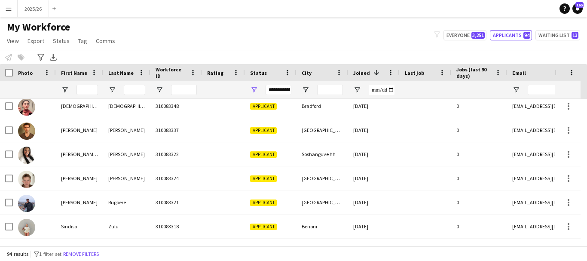
scroll to position [404, 0]
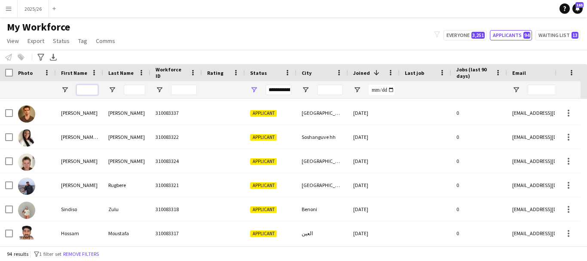
click at [82, 90] on input "First Name Filter Input" at bounding box center [86, 90] width 21 height 10
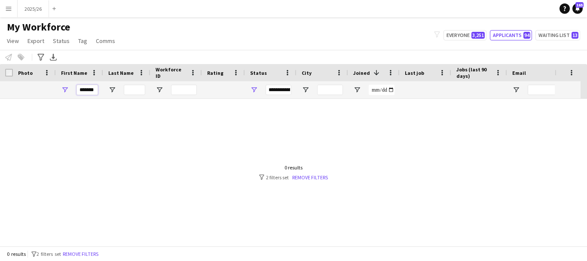
scroll to position [0, 0]
type input "******"
click at [128, 89] on input "Last Name Filter Input" at bounding box center [134, 90] width 21 height 10
type input "****"
click at [284, 90] on div "**********" at bounding box center [279, 90] width 26 height 10
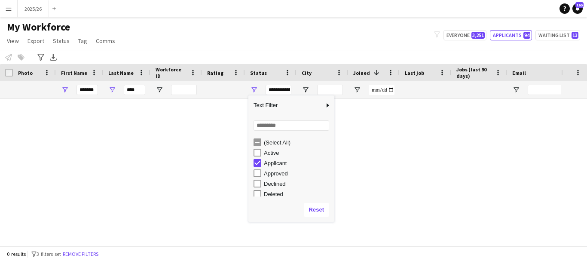
click at [372, 202] on div at bounding box center [280, 169] width 561 height 141
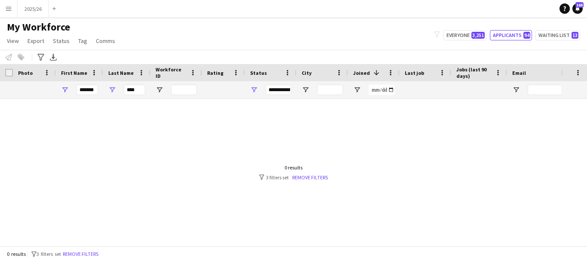
click at [306, 173] on div "0 results filter-1 3 filters set Remove filters" at bounding box center [293, 172] width 69 height 16
click at [313, 178] on link "Remove filters" at bounding box center [310, 177] width 36 height 6
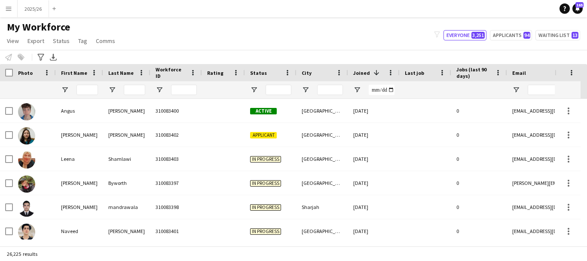
click at [156, 84] on div at bounding box center [176, 89] width 52 height 17
click at [137, 91] on input "Last Name Filter Input" at bounding box center [134, 90] width 21 height 10
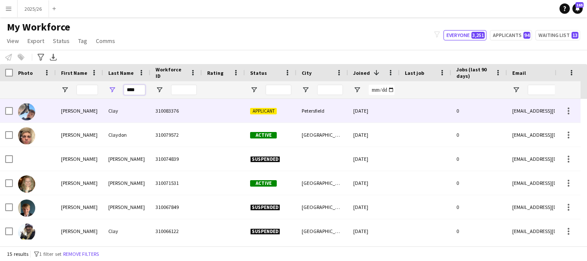
type input "****"
click at [167, 119] on div "310083376" at bounding box center [176, 111] width 52 height 24
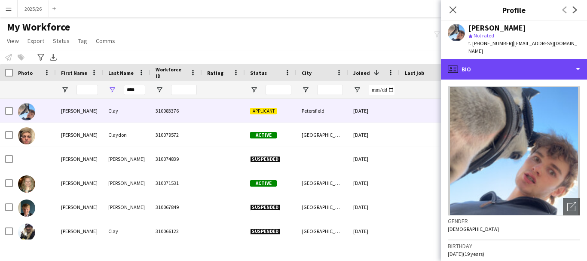
click at [524, 69] on div "profile Bio" at bounding box center [514, 69] width 146 height 21
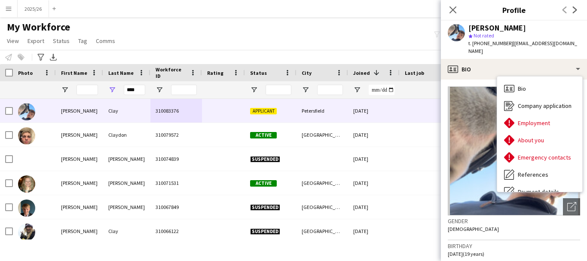
click at [71, 89] on div at bounding box center [79, 89] width 47 height 17
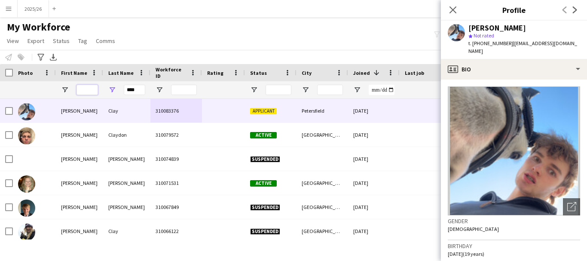
click at [86, 92] on input "First Name Filter Input" at bounding box center [86, 90] width 21 height 10
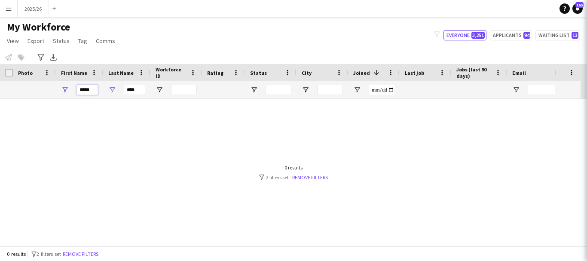
type input "*****"
click at [134, 89] on input "****" at bounding box center [134, 90] width 21 height 10
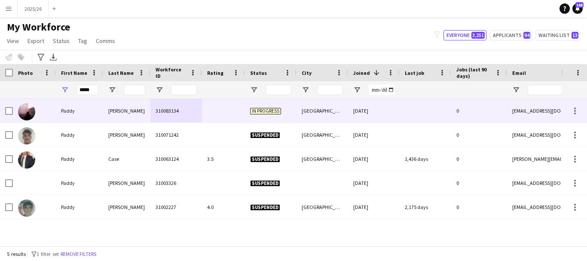
click at [188, 109] on div "310083134" at bounding box center [176, 111] width 52 height 24
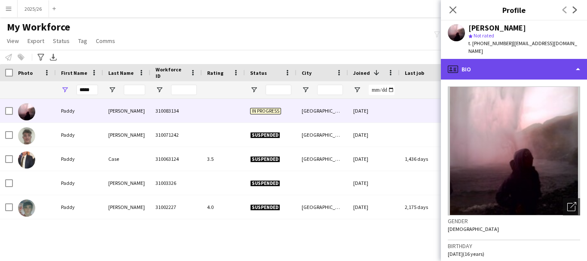
click at [510, 63] on div "profile Bio" at bounding box center [514, 69] width 146 height 21
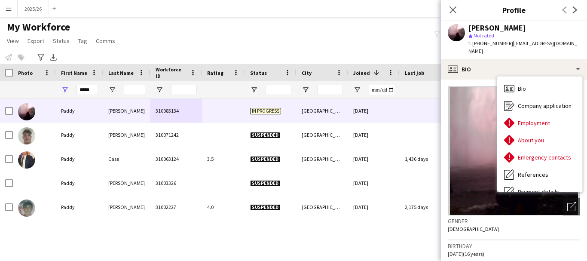
click at [447, 9] on div "Close pop-in" at bounding box center [453, 10] width 24 height 20
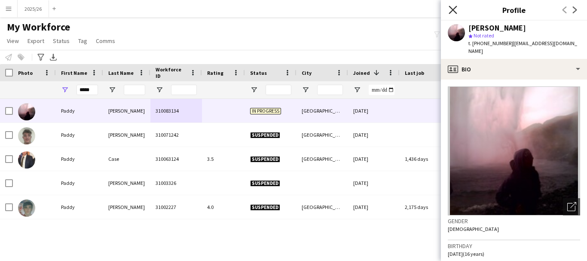
click at [456, 9] on icon "Close pop-in" at bounding box center [453, 10] width 8 height 8
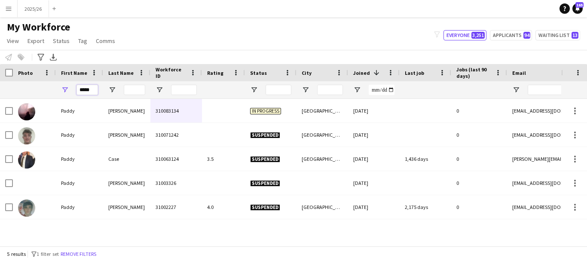
click at [96, 88] on input "*****" at bounding box center [86, 90] width 21 height 10
type input "*****"
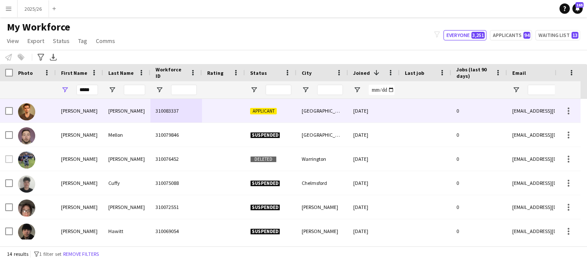
click at [136, 112] on div "[PERSON_NAME]" at bounding box center [126, 111] width 47 height 24
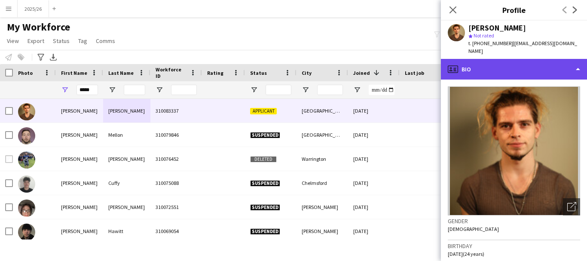
click at [544, 61] on div "profile Bio" at bounding box center [514, 69] width 146 height 21
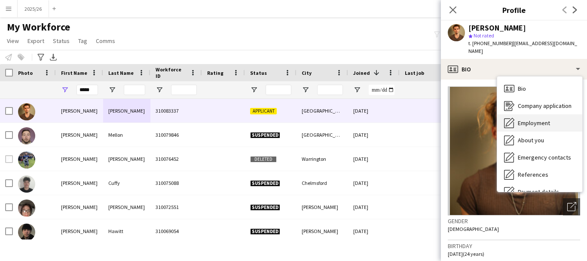
click at [551, 115] on div "Employment Employment" at bounding box center [539, 122] width 85 height 17
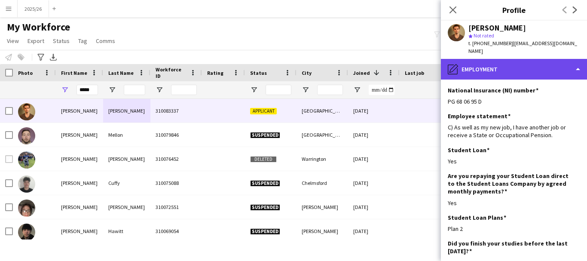
click at [560, 70] on div "pencil4 Employment" at bounding box center [514, 69] width 146 height 21
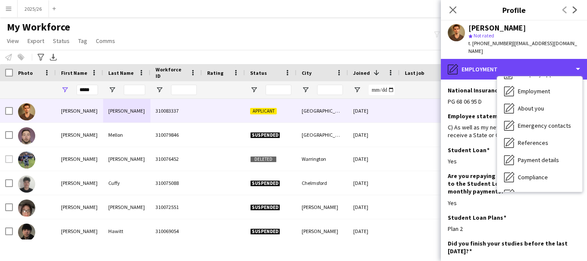
scroll to position [98, 0]
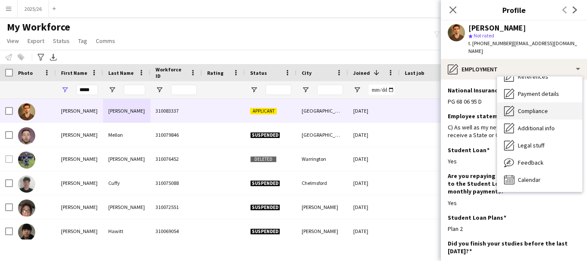
click at [538, 107] on span "Compliance" at bounding box center [533, 111] width 30 height 8
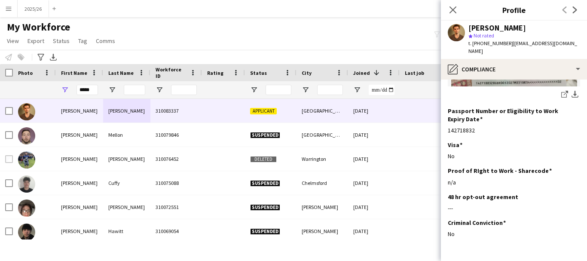
scroll to position [198, 0]
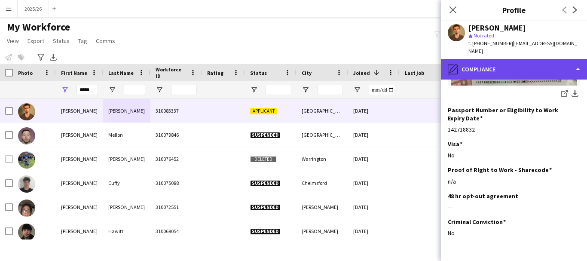
click at [520, 66] on div "pencil4 Compliance" at bounding box center [514, 69] width 146 height 21
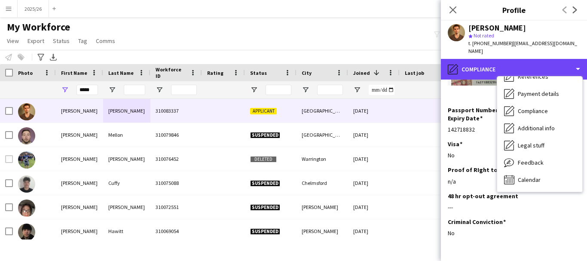
scroll to position [0, 0]
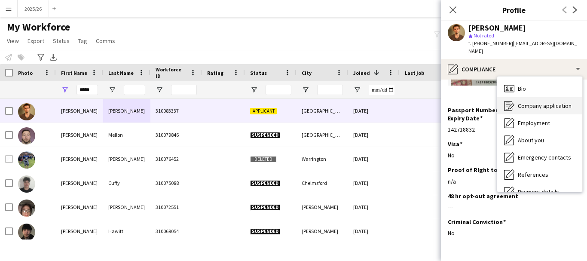
drag, startPoint x: 549, startPoint y: 86, endPoint x: 549, endPoint y: 94, distance: 7.7
click at [549, 94] on div "Bio Bio Company application Company application Employment Employment About you…" at bounding box center [539, 133] width 85 height 115
click at [549, 102] on span "Company application" at bounding box center [545, 106] width 54 height 8
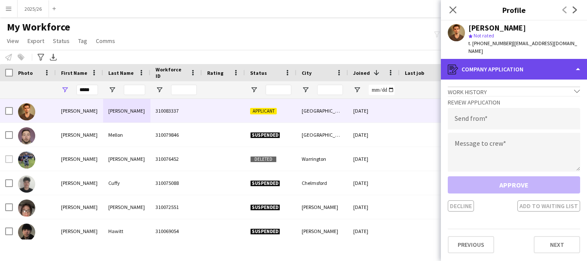
click at [521, 61] on div "register Company application" at bounding box center [514, 69] width 146 height 21
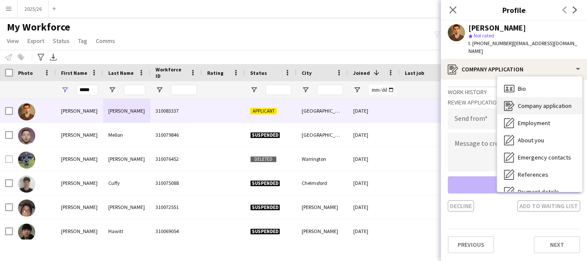
click at [542, 104] on div "Company application Company application" at bounding box center [539, 105] width 85 height 17
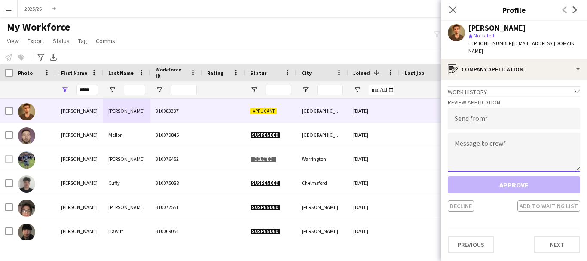
paste textarea "**********"
click at [515, 133] on textarea at bounding box center [514, 152] width 132 height 39
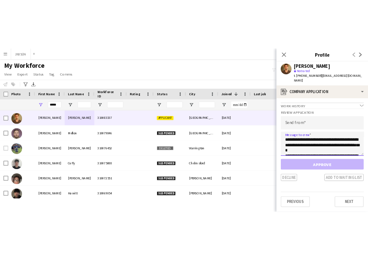
scroll to position [168, 0]
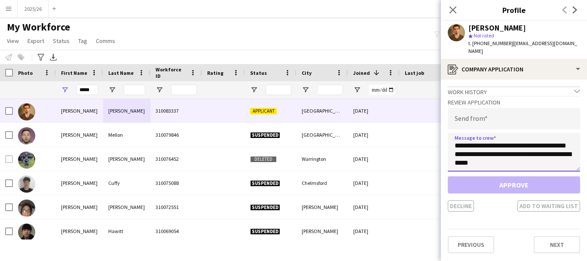
type textarea "**********"
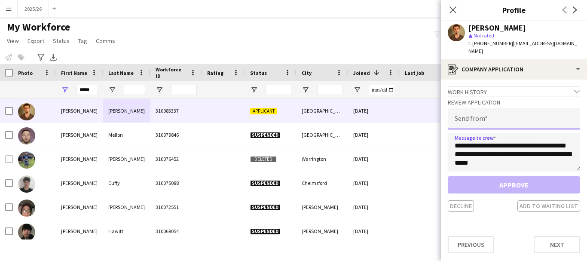
click at [494, 112] on input "email" at bounding box center [514, 118] width 132 height 21
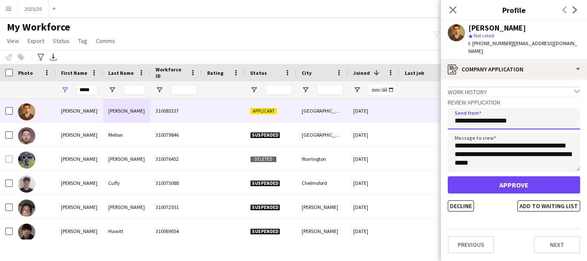
type input "**********"
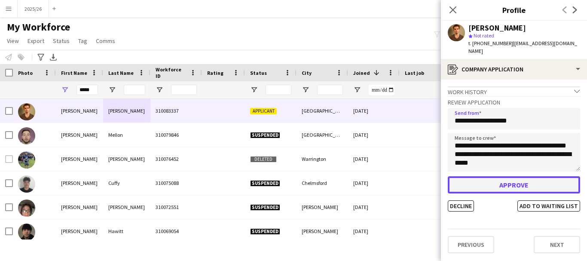
click at [498, 176] on button "Approve" at bounding box center [514, 184] width 132 height 17
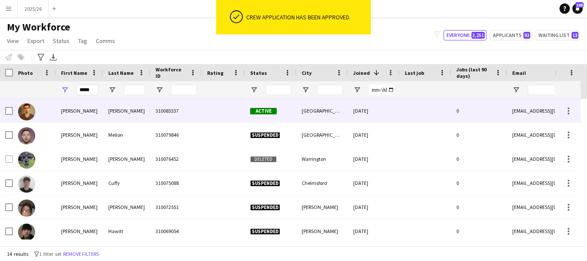
click at [286, 117] on div "Active" at bounding box center [271, 111] width 52 height 24
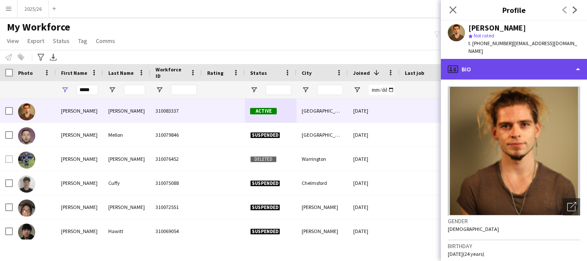
click at [557, 59] on div "profile Bio" at bounding box center [514, 69] width 146 height 21
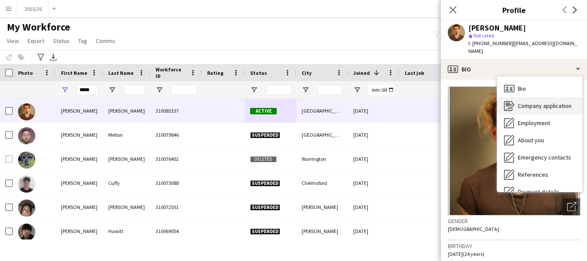
click at [548, 103] on div "Company application Company application" at bounding box center [539, 105] width 85 height 17
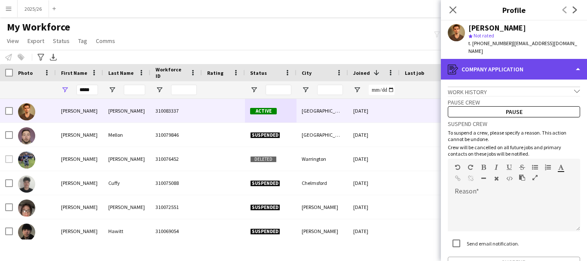
click at [480, 60] on div "register Company application" at bounding box center [514, 69] width 146 height 21
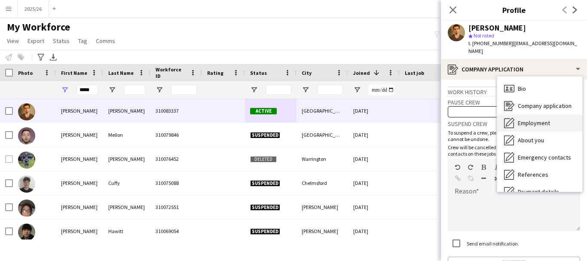
click at [545, 119] on span "Employment" at bounding box center [534, 123] width 32 height 8
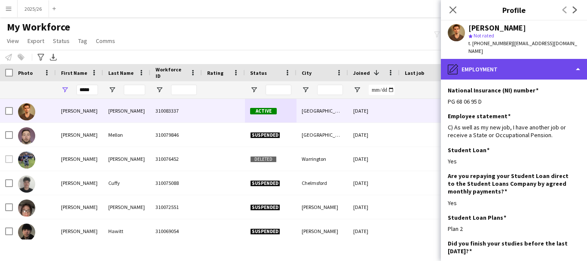
click at [510, 67] on div "pencil4 Employment" at bounding box center [514, 69] width 146 height 21
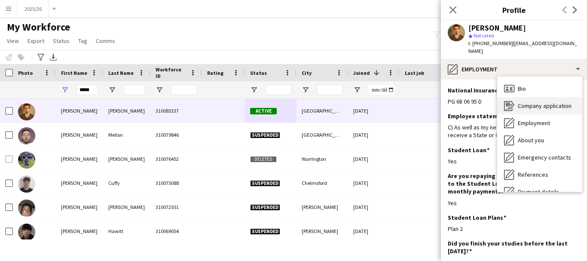
click at [554, 103] on div "Company application Company application" at bounding box center [539, 105] width 85 height 17
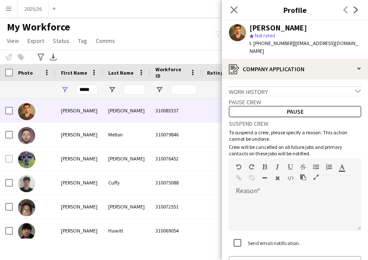
click at [230, 15] on div "Close pop-in" at bounding box center [234, 10] width 24 height 20
click at [234, 8] on icon "Close pop-in" at bounding box center [234, 10] width 8 height 8
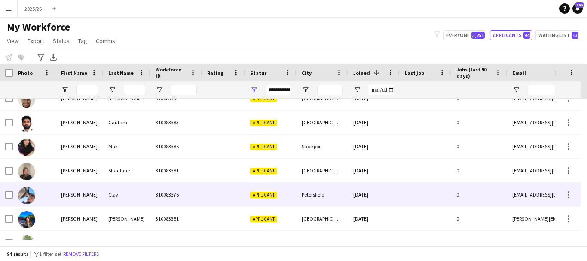
click at [173, 204] on div "310083376" at bounding box center [176, 195] width 52 height 24
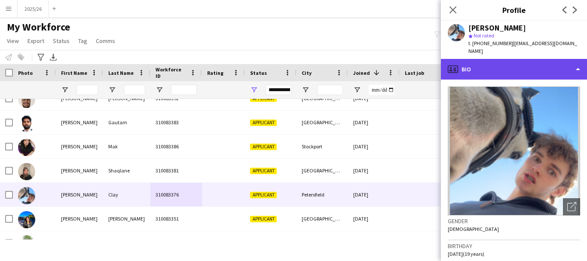
click at [491, 59] on div "profile Bio" at bounding box center [514, 69] width 146 height 21
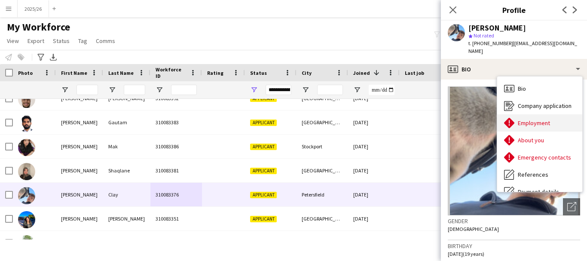
click at [529, 119] on span "Employment" at bounding box center [534, 123] width 32 height 8
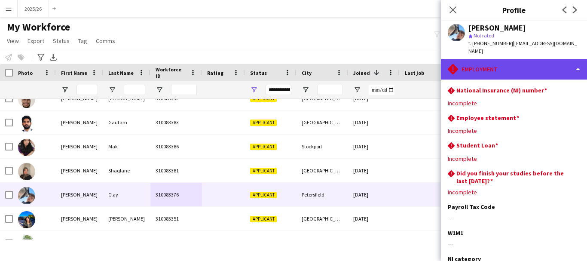
click at [495, 62] on div "rhombus-alert Employment" at bounding box center [514, 69] width 146 height 21
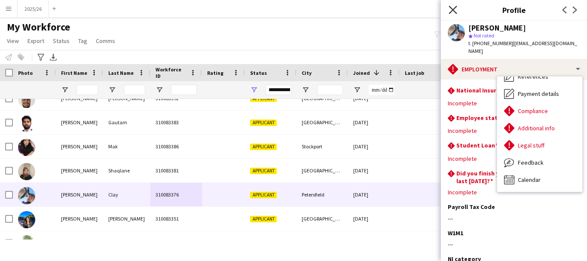
click at [455, 12] on icon at bounding box center [453, 10] width 8 height 8
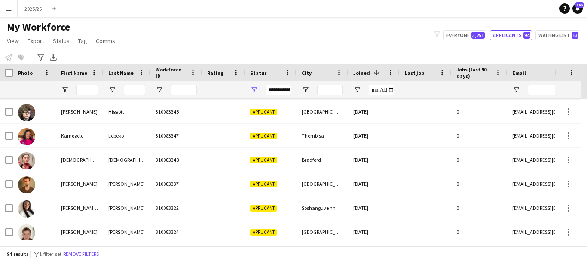
scroll to position [337, 0]
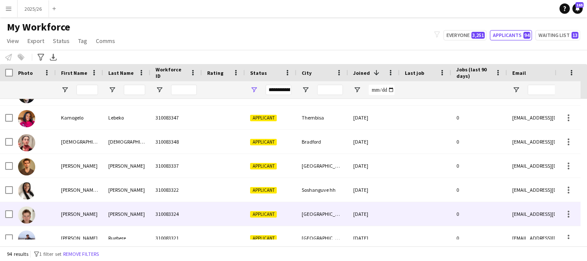
click at [432, 218] on div at bounding box center [426, 214] width 52 height 24
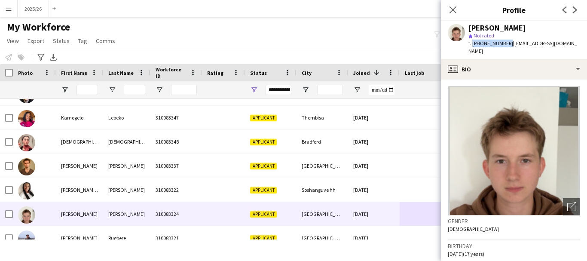
drag, startPoint x: 506, startPoint y: 43, endPoint x: 471, endPoint y: 46, distance: 34.6
click at [471, 46] on span "t. [PHONE_NUMBER]" at bounding box center [490, 43] width 45 height 6
copy span "[PHONE_NUMBER]"
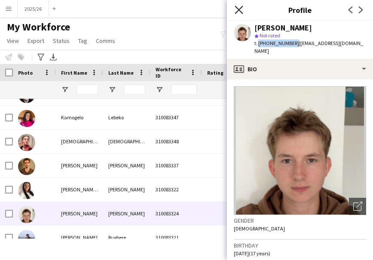
click at [241, 13] on icon "Close pop-in" at bounding box center [239, 10] width 8 height 8
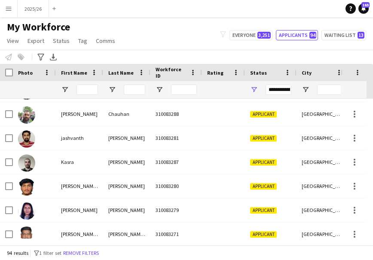
scroll to position [606, 0]
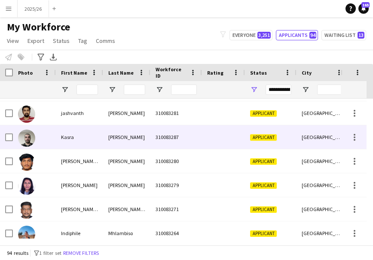
click at [88, 141] on div "Kasra" at bounding box center [79, 137] width 47 height 24
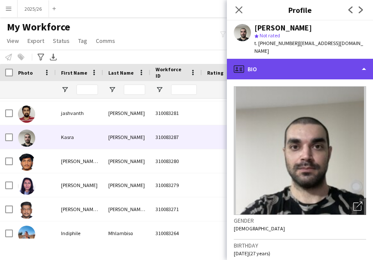
click at [311, 62] on div "profile Bio" at bounding box center [300, 69] width 146 height 21
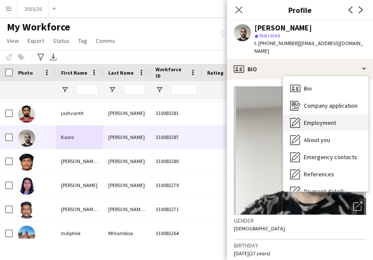
click at [338, 119] on div "Employment Employment" at bounding box center [325, 122] width 85 height 17
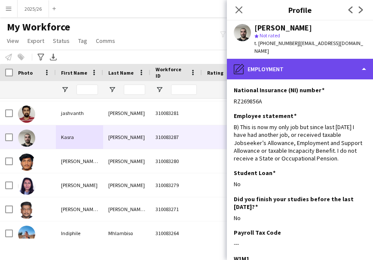
click at [327, 59] on div "pencil4 Employment" at bounding box center [300, 69] width 146 height 21
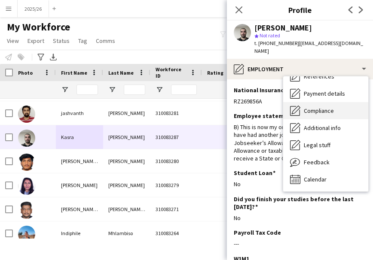
click at [324, 102] on div "Compliance Compliance" at bounding box center [325, 110] width 85 height 17
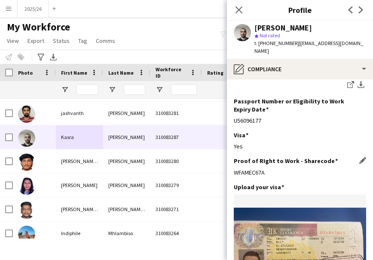
drag, startPoint x: 276, startPoint y: 155, endPoint x: 236, endPoint y: 161, distance: 41.3
click at [236, 161] on div "Proof of RIght to Work - Sharecode Edit this field WFAMEC67A" at bounding box center [300, 170] width 132 height 26
copy div "WFAMEC67A"
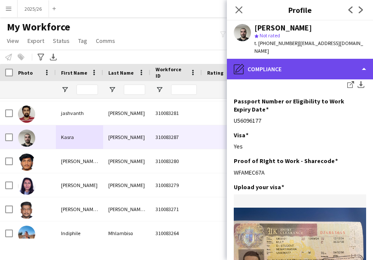
click at [334, 71] on div "pencil4 Compliance" at bounding box center [300, 69] width 146 height 21
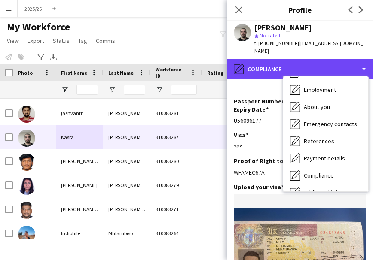
scroll to position [0, 0]
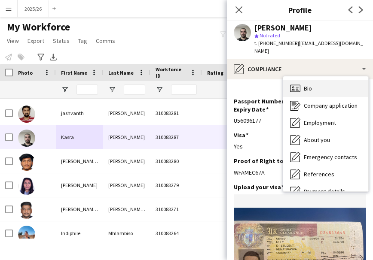
click at [339, 83] on div "Bio Bio" at bounding box center [325, 88] width 85 height 17
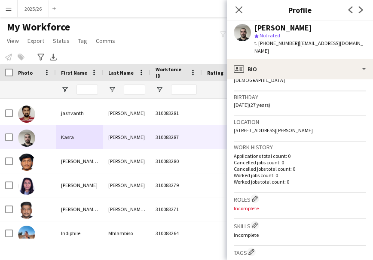
scroll to position [154, 0]
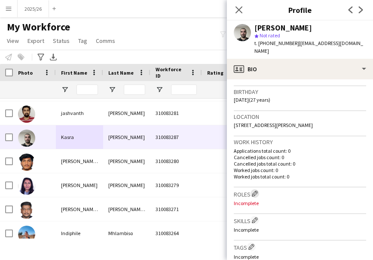
click at [257, 196] on app-icon "Edit crew company roles" at bounding box center [255, 194] width 6 height 6
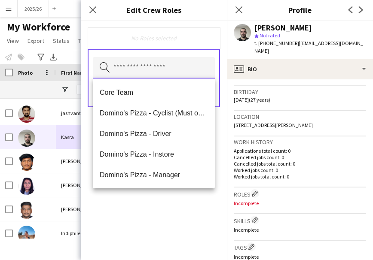
click at [169, 71] on input "text" at bounding box center [154, 67] width 122 height 21
click at [275, 130] on div "Location [STREET_ADDRESS][PERSON_NAME]" at bounding box center [300, 123] width 132 height 25
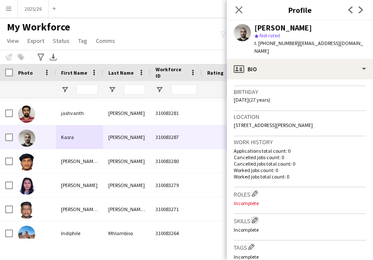
click at [258, 220] on app-icon "Edit crew company skills" at bounding box center [255, 220] width 6 height 6
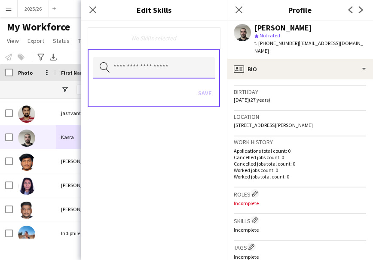
click at [168, 73] on input "text" at bounding box center [154, 67] width 122 height 21
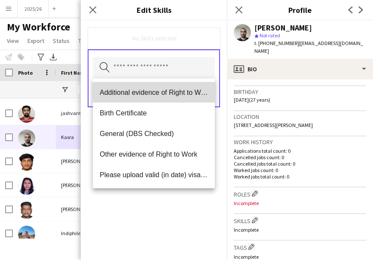
click at [140, 96] on span "Additional evidence of Right to Work" at bounding box center [154, 93] width 108 height 8
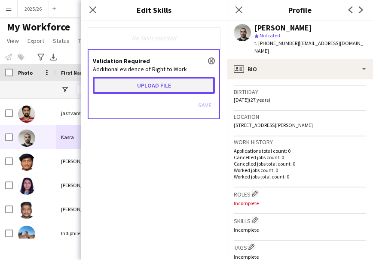
click at [137, 88] on button "Upload file" at bounding box center [154, 85] width 122 height 17
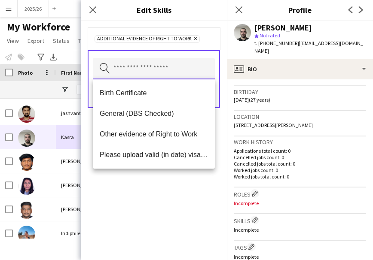
click at [214, 76] on input "text" at bounding box center [154, 68] width 122 height 21
click at [196, 191] on div "Additional evidence of Right to Work Remove Search by skill name Save" at bounding box center [154, 141] width 146 height 240
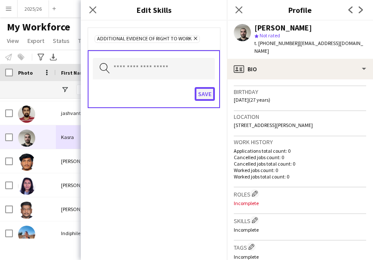
click at [202, 92] on button "Save" at bounding box center [205, 94] width 20 height 14
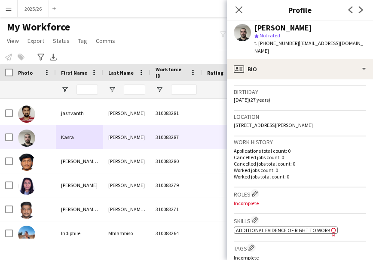
click at [271, 88] on h3 "Birthday" at bounding box center [300, 92] width 132 height 8
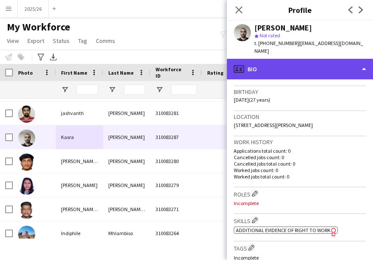
click at [297, 59] on div "profile Bio" at bounding box center [300, 69] width 146 height 21
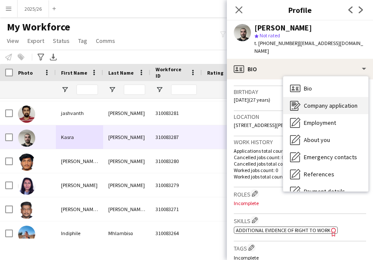
click at [327, 102] on span "Company application" at bounding box center [331, 106] width 54 height 8
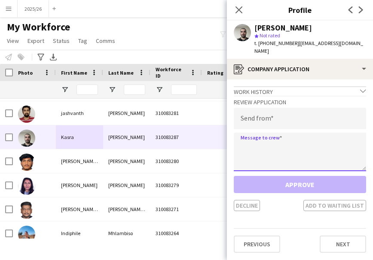
click at [271, 153] on textarea at bounding box center [300, 152] width 132 height 39
paste textarea "**********"
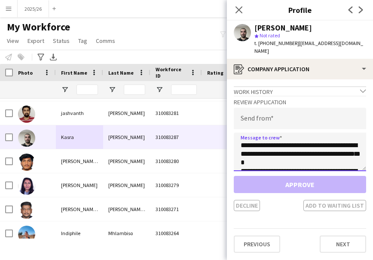
scroll to position [168, 0]
type textarea "**********"
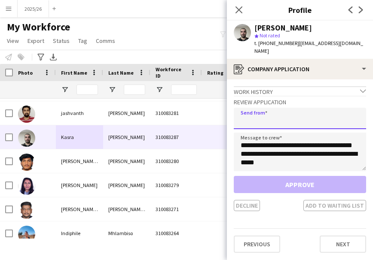
click at [274, 108] on input "email" at bounding box center [300, 118] width 132 height 21
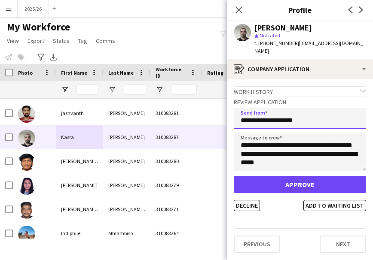
type input "**********"
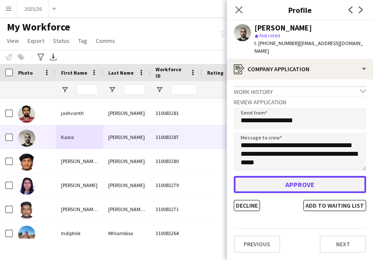
click at [273, 177] on button "Approve" at bounding box center [300, 184] width 132 height 17
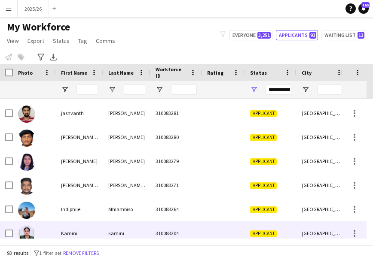
click at [218, 228] on div at bounding box center [223, 234] width 43 height 24
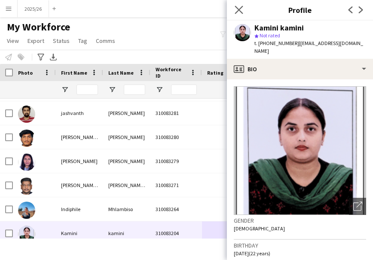
click at [245, 12] on app-icon "Close pop-in" at bounding box center [239, 10] width 12 height 12
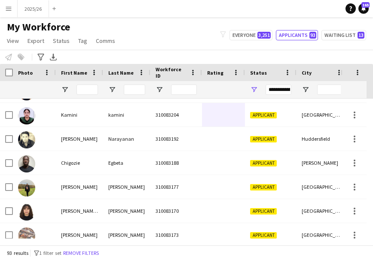
scroll to position [749, 0]
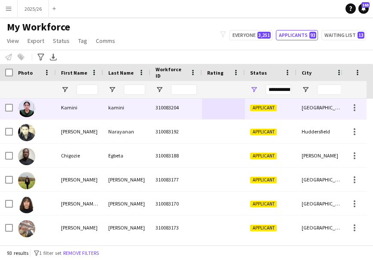
click at [265, 114] on div "Applicant" at bounding box center [271, 108] width 52 height 24
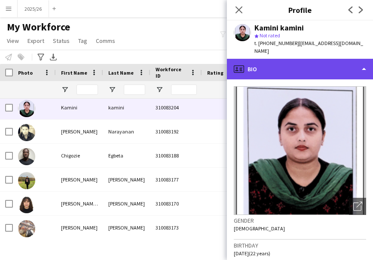
click at [347, 71] on div "profile Bio" at bounding box center [300, 69] width 146 height 21
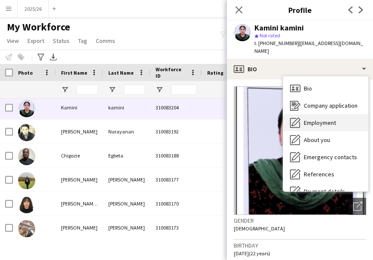
click at [344, 114] on div "Employment Employment" at bounding box center [325, 122] width 85 height 17
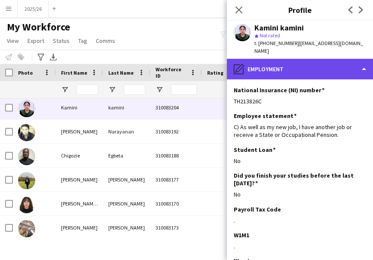
click at [334, 59] on div "pencil4 Employment" at bounding box center [300, 69] width 146 height 21
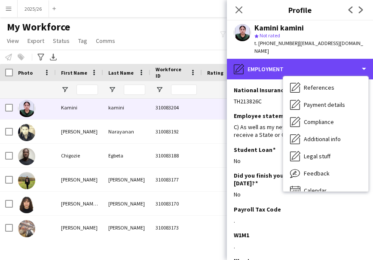
scroll to position [98, 0]
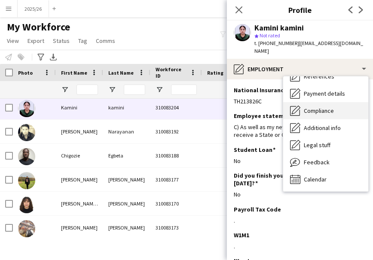
click at [326, 107] on span "Compliance" at bounding box center [319, 111] width 30 height 8
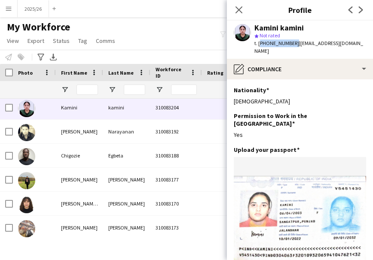
drag, startPoint x: 292, startPoint y: 44, endPoint x: 259, endPoint y: 45, distance: 33.5
click at [259, 45] on span "t. [PHONE_NUMBER]" at bounding box center [276, 43] width 45 height 6
copy span "[PHONE_NUMBER]"
click at [240, 4] on div "Close pop-in" at bounding box center [239, 10] width 24 height 20
click at [239, 11] on icon at bounding box center [239, 10] width 8 height 8
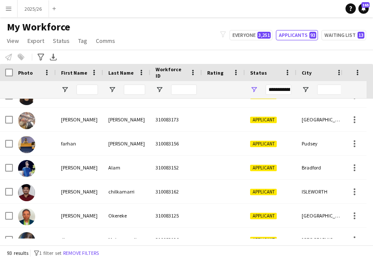
scroll to position [858, 0]
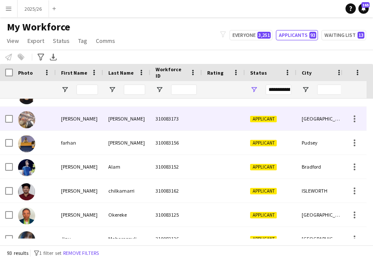
click at [291, 124] on div "Applicant" at bounding box center [271, 119] width 52 height 24
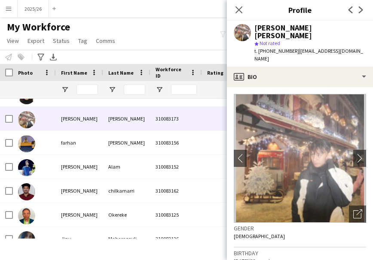
drag, startPoint x: 294, startPoint y: 44, endPoint x: 258, endPoint y: 49, distance: 36.5
click at [258, 49] on div "[PERSON_NAME] [PERSON_NAME] star Not rated t. [PHONE_NUMBER] | [EMAIL_ADDRESS][…" at bounding box center [300, 44] width 146 height 46
copy span "[PHONE_NUMBER]"
click at [230, 7] on div "Close pop-in" at bounding box center [239, 10] width 24 height 20
click at [236, 8] on icon "Close pop-in" at bounding box center [239, 10] width 8 height 8
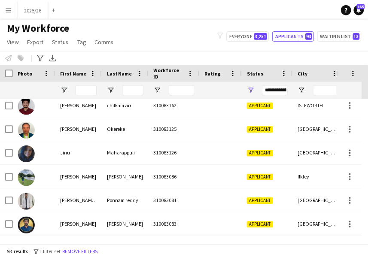
scroll to position [955, 0]
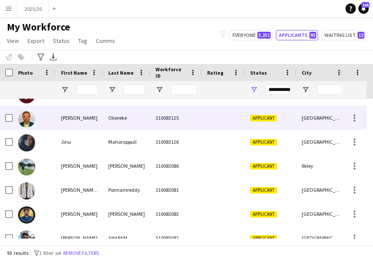
click at [318, 123] on div "[GEOGRAPHIC_DATA]" at bounding box center [323, 118] width 52 height 24
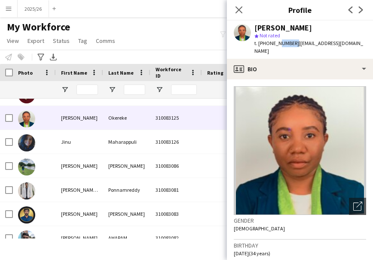
drag, startPoint x: 292, startPoint y: 40, endPoint x: 276, endPoint y: 43, distance: 15.9
click at [276, 43] on div "t. [PHONE_NUMBER] | [EMAIL_ADDRESS][DOMAIN_NAME]" at bounding box center [310, 47] width 112 height 15
click at [291, 44] on span "t. [PHONE_NUMBER]" at bounding box center [276, 43] width 45 height 6
drag, startPoint x: 292, startPoint y: 43, endPoint x: 259, endPoint y: 46, distance: 33.7
click at [259, 46] on span "t. [PHONE_NUMBER]" at bounding box center [276, 43] width 45 height 6
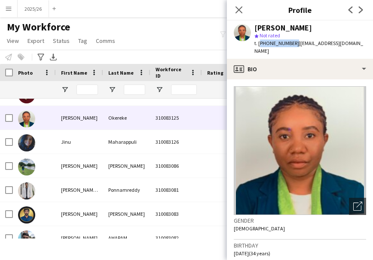
copy span "[PHONE_NUMBER]"
click at [242, 9] on icon "Close pop-in" at bounding box center [239, 10] width 8 height 8
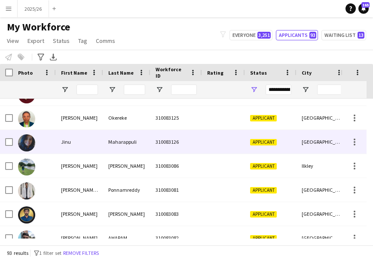
click at [219, 144] on div at bounding box center [223, 142] width 43 height 24
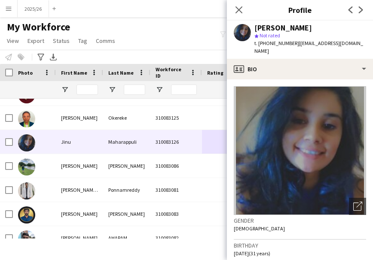
drag, startPoint x: 293, startPoint y: 43, endPoint x: 286, endPoint y: 43, distance: 7.3
click at [286, 43] on div "t. [PHONE_NUMBER] | [EMAIL_ADDRESS][DOMAIN_NAME]" at bounding box center [310, 47] width 112 height 15
click at [289, 44] on span "t. [PHONE_NUMBER]" at bounding box center [276, 43] width 45 height 6
drag, startPoint x: 291, startPoint y: 45, endPoint x: 261, endPoint y: 46, distance: 29.3
click at [261, 46] on span "t. [PHONE_NUMBER]" at bounding box center [276, 43] width 45 height 6
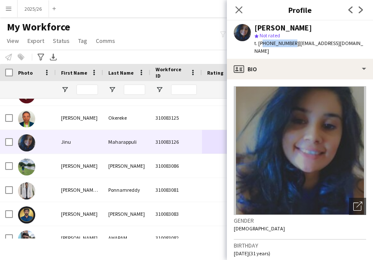
click at [261, 46] on span "t. [PHONE_NUMBER]" at bounding box center [276, 43] width 45 height 6
drag, startPoint x: 292, startPoint y: 44, endPoint x: 260, endPoint y: 42, distance: 32.3
click at [260, 42] on span "t. [PHONE_NUMBER]" at bounding box center [276, 43] width 45 height 6
copy span "[PHONE_NUMBER]"
click at [239, 12] on icon "Close pop-in" at bounding box center [239, 10] width 8 height 8
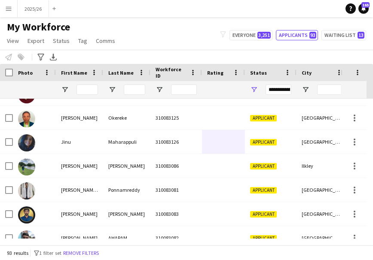
click at [306, 0] on app-navbar "Menu Boards Boards Boards All jobs Status Workforce Workforce My Workforce Recr…" at bounding box center [186, 8] width 373 height 17
drag, startPoint x: 373, startPoint y: 30, endPoint x: 365, endPoint y: 35, distance: 8.9
click at [365, 35] on div "My Workforce View Views Default view New view Update view Delete view Edit name…" at bounding box center [186, 35] width 373 height 29
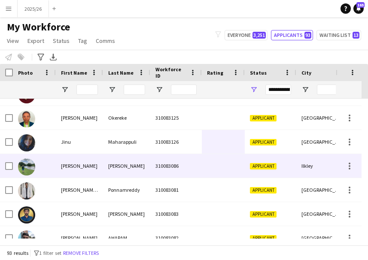
click at [297, 159] on div "Ilkley" at bounding box center [323, 166] width 52 height 24
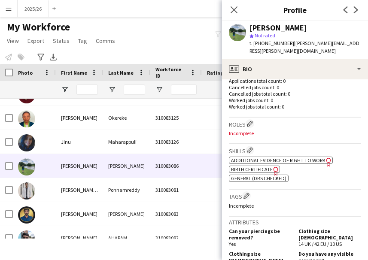
scroll to position [497, 0]
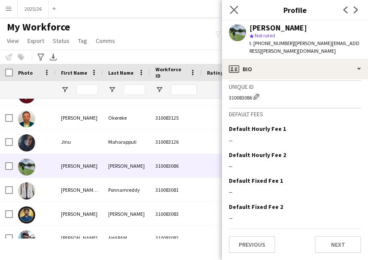
click at [233, 6] on icon "Close pop-in" at bounding box center [234, 10] width 8 height 8
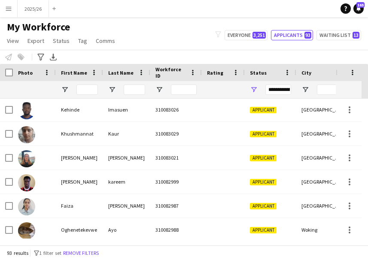
scroll to position [1187, 0]
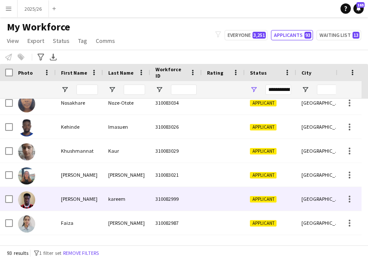
click at [251, 207] on div "Applicant" at bounding box center [271, 199] width 52 height 24
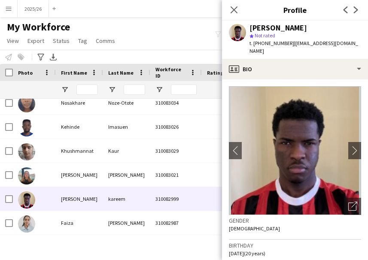
drag, startPoint x: 288, startPoint y: 43, endPoint x: 254, endPoint y: 43, distance: 34.4
click at [254, 43] on div "t. [PHONE_NUMBER] | [EMAIL_ADDRESS][DOMAIN_NAME]" at bounding box center [306, 47] width 112 height 15
copy span "[PHONE_NUMBER]"
click at [225, 13] on div "Close pop-in" at bounding box center [234, 10] width 24 height 20
click at [229, 12] on div "Close pop-in" at bounding box center [234, 10] width 24 height 20
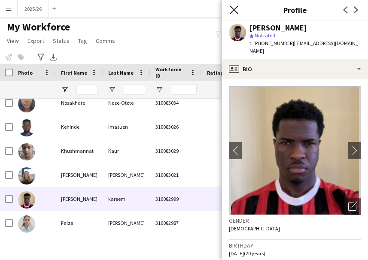
click at [235, 12] on icon "Close pop-in" at bounding box center [234, 10] width 8 height 8
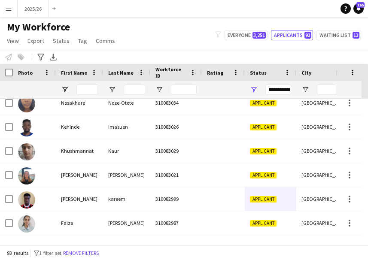
scroll to position [1200, 0]
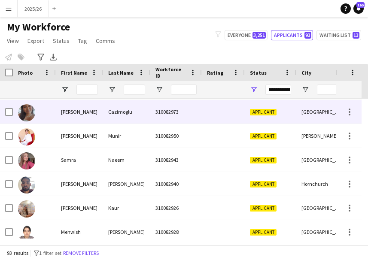
click at [280, 114] on div "Applicant" at bounding box center [271, 112] width 52 height 24
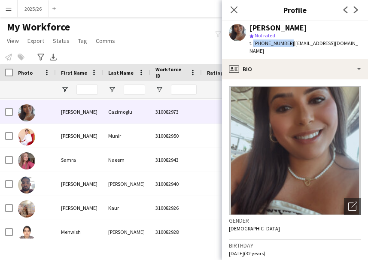
drag, startPoint x: 286, startPoint y: 43, endPoint x: 253, endPoint y: 47, distance: 33.4
click at [253, 47] on div "t. [PHONE_NUMBER] | [EMAIL_ADDRESS][DOMAIN_NAME]" at bounding box center [306, 47] width 112 height 15
copy span "[PHONE_NUMBER]"
click at [236, 12] on icon at bounding box center [234, 10] width 8 height 8
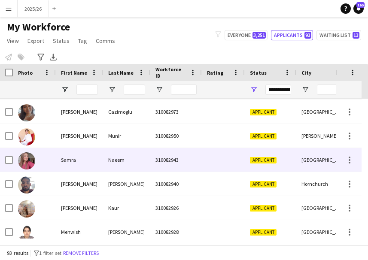
click at [289, 171] on div "Applicant" at bounding box center [271, 160] width 52 height 24
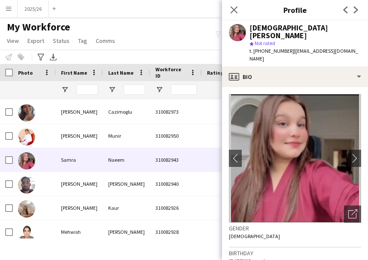
drag, startPoint x: 289, startPoint y: 43, endPoint x: 254, endPoint y: 48, distance: 35.6
click at [254, 48] on div "[PERSON_NAME] star Not rated t. [PHONE_NUMBER] | [EMAIL_ADDRESS][DOMAIN_NAME]" at bounding box center [295, 44] width 146 height 46
copy span "[PHONE_NUMBER]"
click at [228, 10] on div "Close pop-in" at bounding box center [234, 10] width 24 height 20
click at [238, 9] on icon "Close pop-in" at bounding box center [234, 10] width 8 height 8
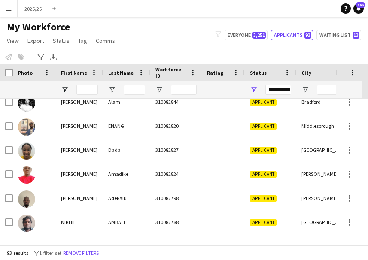
scroll to position [1662, 0]
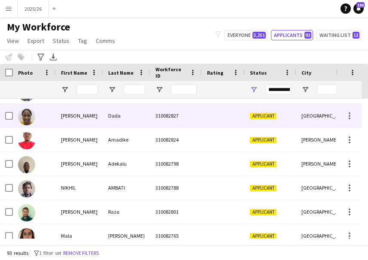
click at [249, 123] on div "Applicant" at bounding box center [271, 116] width 52 height 24
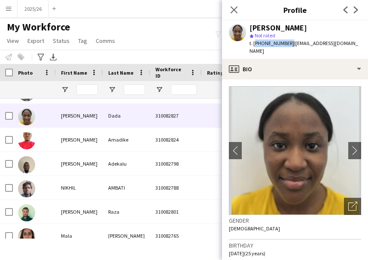
drag, startPoint x: 287, startPoint y: 43, endPoint x: 255, endPoint y: 46, distance: 32.4
click at [255, 46] on span "t. [PHONE_NUMBER]" at bounding box center [272, 43] width 45 height 6
copy span "[PHONE_NUMBER]"
click at [234, 7] on icon "Close pop-in" at bounding box center [234, 10] width 8 height 8
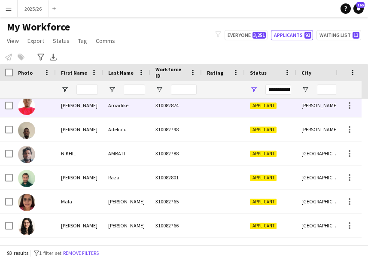
click at [290, 115] on div "Applicant" at bounding box center [271, 106] width 52 height 24
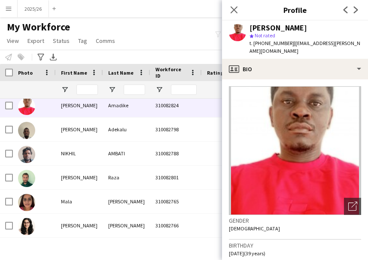
drag, startPoint x: 288, startPoint y: 42, endPoint x: 254, endPoint y: 46, distance: 33.9
click at [254, 46] on div "t. [PHONE_NUMBER] | [PERSON_NAME][EMAIL_ADDRESS][DOMAIN_NAME]" at bounding box center [306, 47] width 112 height 15
click at [236, 12] on icon at bounding box center [234, 10] width 8 height 8
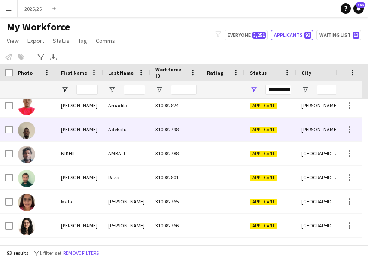
click at [257, 119] on div "Applicant" at bounding box center [271, 130] width 52 height 24
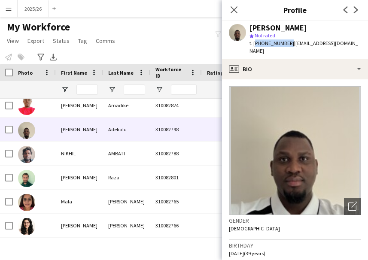
drag, startPoint x: 287, startPoint y: 43, endPoint x: 254, endPoint y: 45, distance: 33.5
click at [254, 45] on span "t. [PHONE_NUMBER]" at bounding box center [272, 43] width 45 height 6
click at [234, 8] on icon "Close pop-in" at bounding box center [234, 10] width 8 height 8
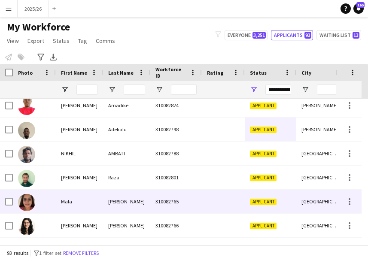
click at [300, 198] on div "[GEOGRAPHIC_DATA]" at bounding box center [323, 202] width 52 height 24
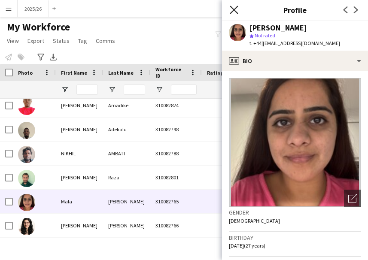
click at [235, 11] on icon at bounding box center [234, 10] width 8 height 8
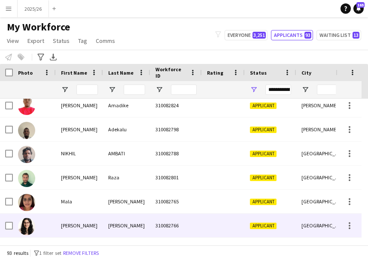
click at [221, 230] on div at bounding box center [223, 226] width 43 height 24
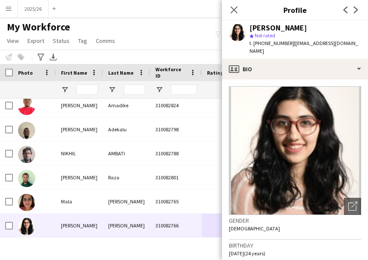
drag, startPoint x: 288, startPoint y: 44, endPoint x: 253, endPoint y: 43, distance: 34.8
click at [253, 43] on div "t. [PHONE_NUMBER] | [EMAIL_ADDRESS][DOMAIN_NAME]" at bounding box center [306, 47] width 112 height 15
click at [232, 9] on icon "Close pop-in" at bounding box center [234, 10] width 8 height 8
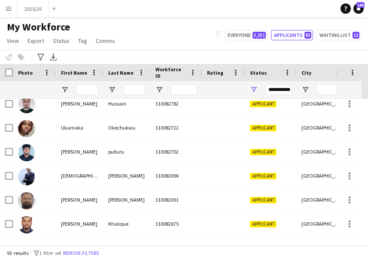
scroll to position [1863, 0]
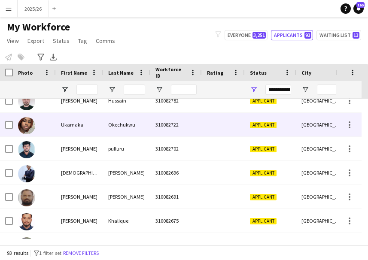
click at [190, 130] on div "310082722" at bounding box center [176, 125] width 52 height 24
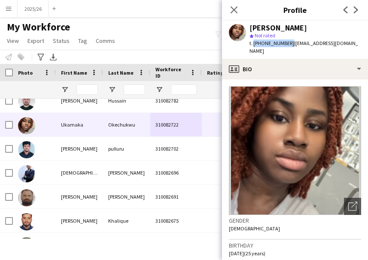
drag, startPoint x: 287, startPoint y: 43, endPoint x: 253, endPoint y: 48, distance: 34.7
click at [253, 48] on div "[PERSON_NAME] star Not rated t. [PHONE_NUMBER] | [EMAIL_ADDRESS][DOMAIN_NAME]" at bounding box center [295, 40] width 146 height 38
click at [235, 3] on div "Close pop-in" at bounding box center [234, 10] width 24 height 20
click at [237, 9] on icon "Close pop-in" at bounding box center [234, 10] width 8 height 8
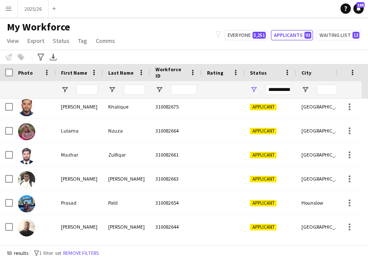
scroll to position [1995, 0]
